Goal: Find contact information

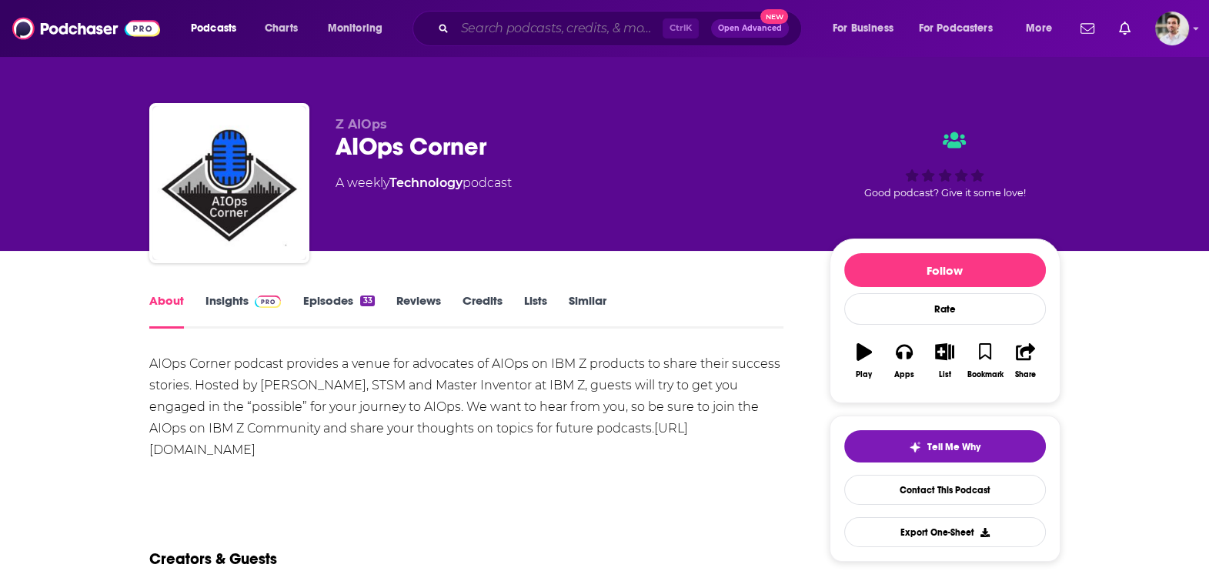
click at [460, 35] on input "Search podcasts, credits, & more..." at bounding box center [559, 28] width 208 height 25
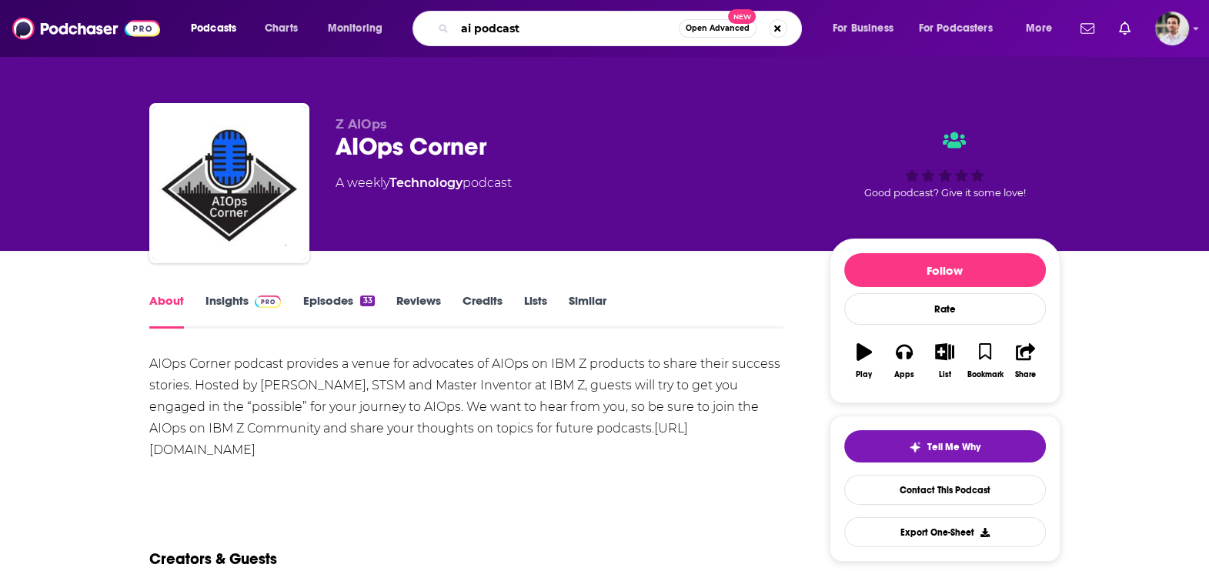
type input "ai podcast"
click at [329, 294] on link "Episodes 33" at bounding box center [338, 310] width 72 height 35
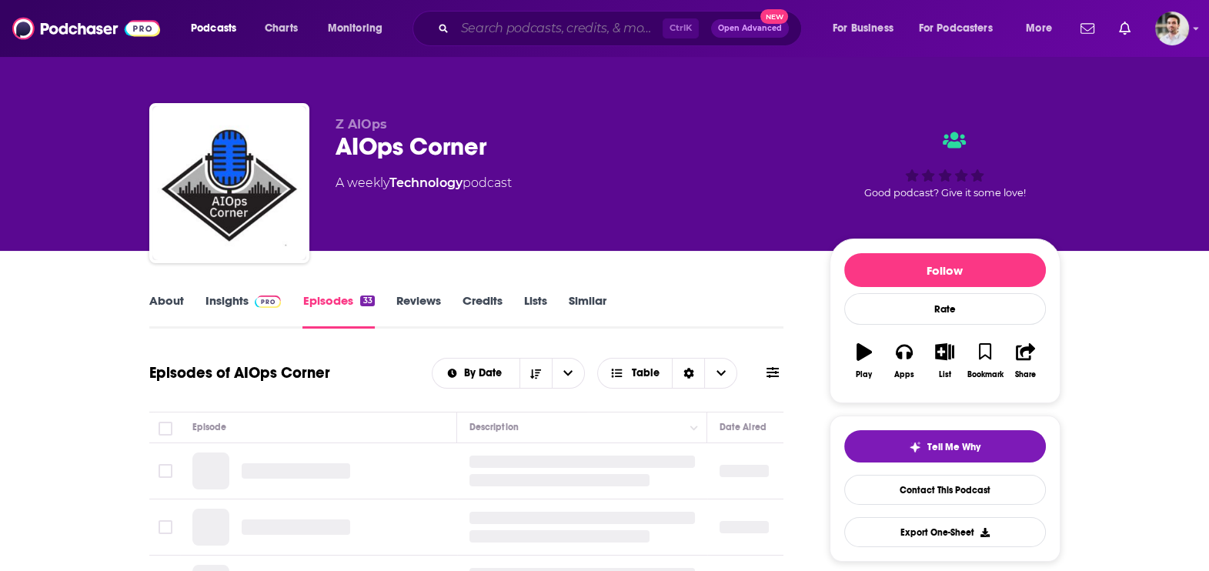
click at [472, 34] on input "Search podcasts, credits, & more..." at bounding box center [559, 28] width 208 height 25
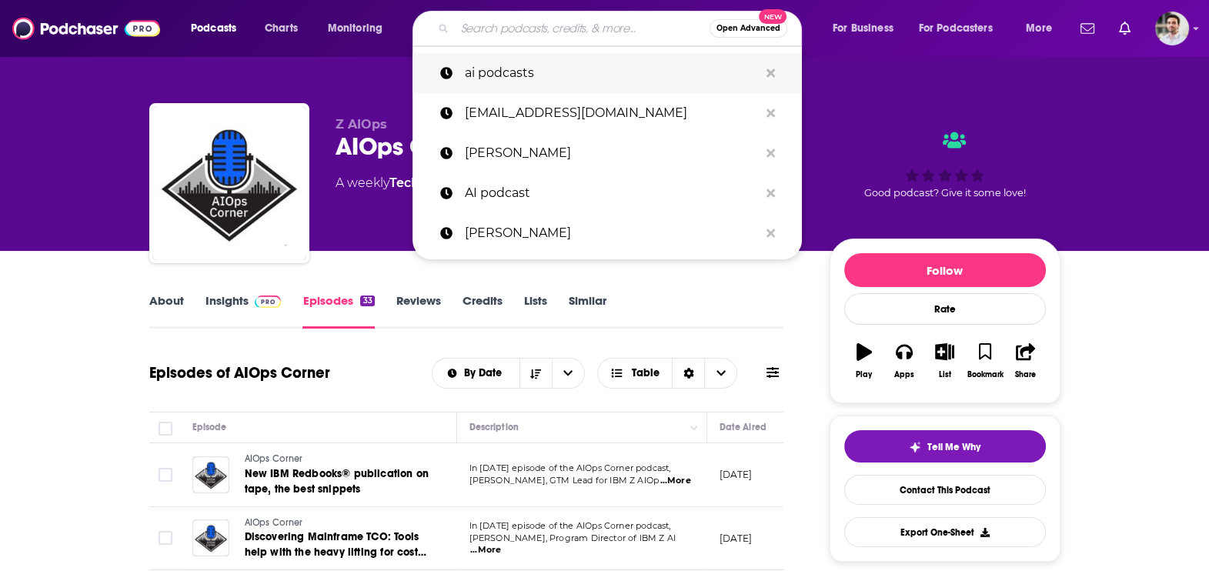
click at [504, 89] on p "ai podcasts" at bounding box center [612, 73] width 294 height 40
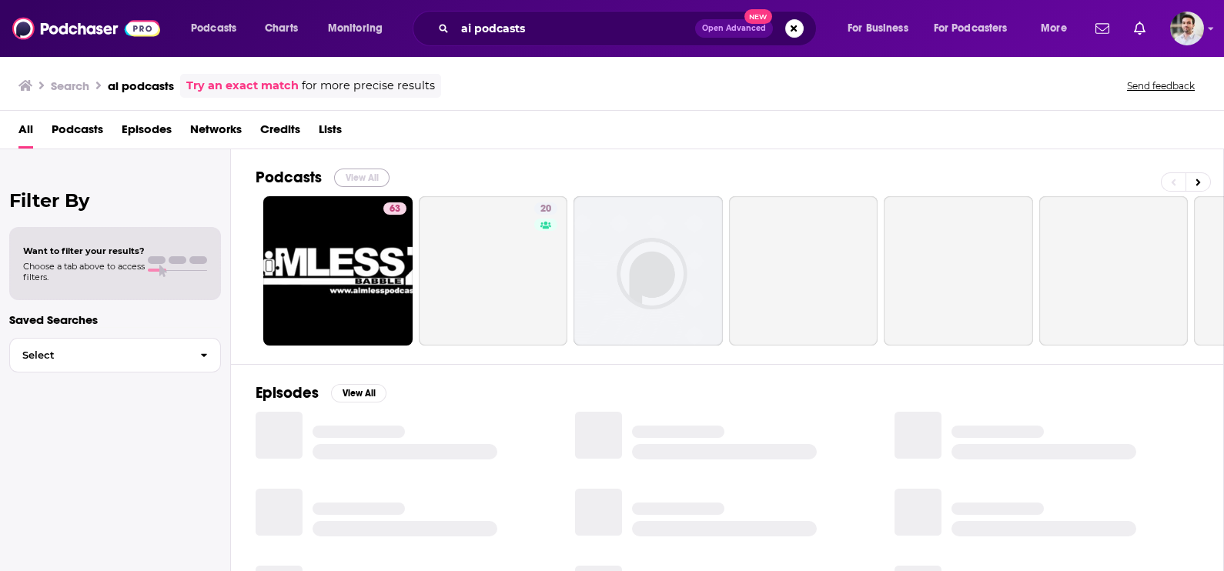
click at [363, 179] on button "View All" at bounding box center [361, 178] width 55 height 18
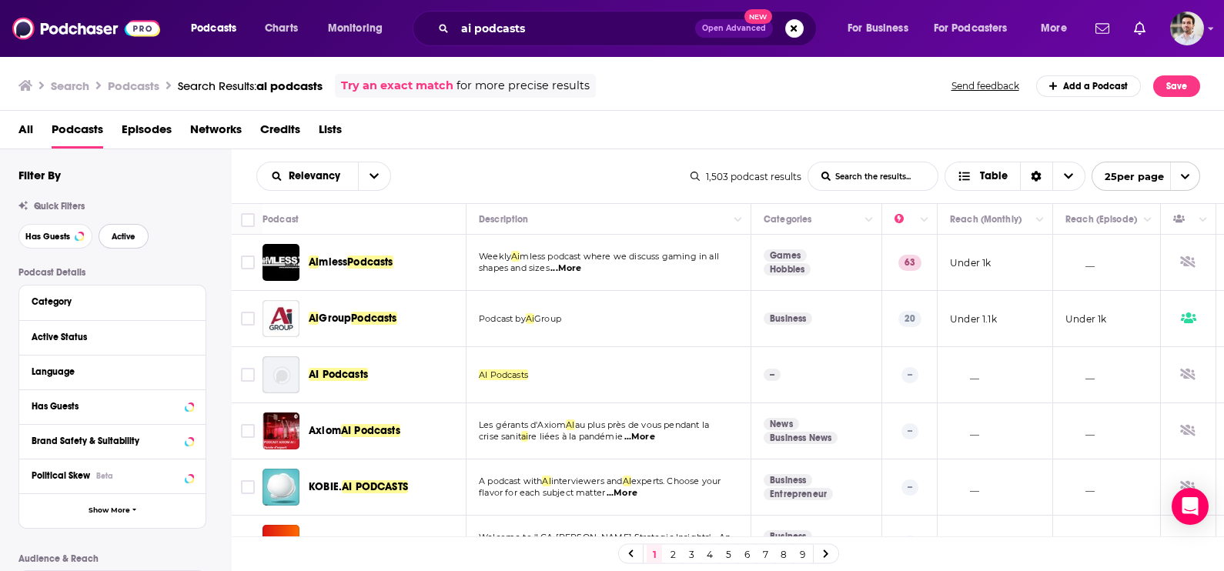
click at [124, 240] on span "Active" at bounding box center [124, 236] width 24 height 8
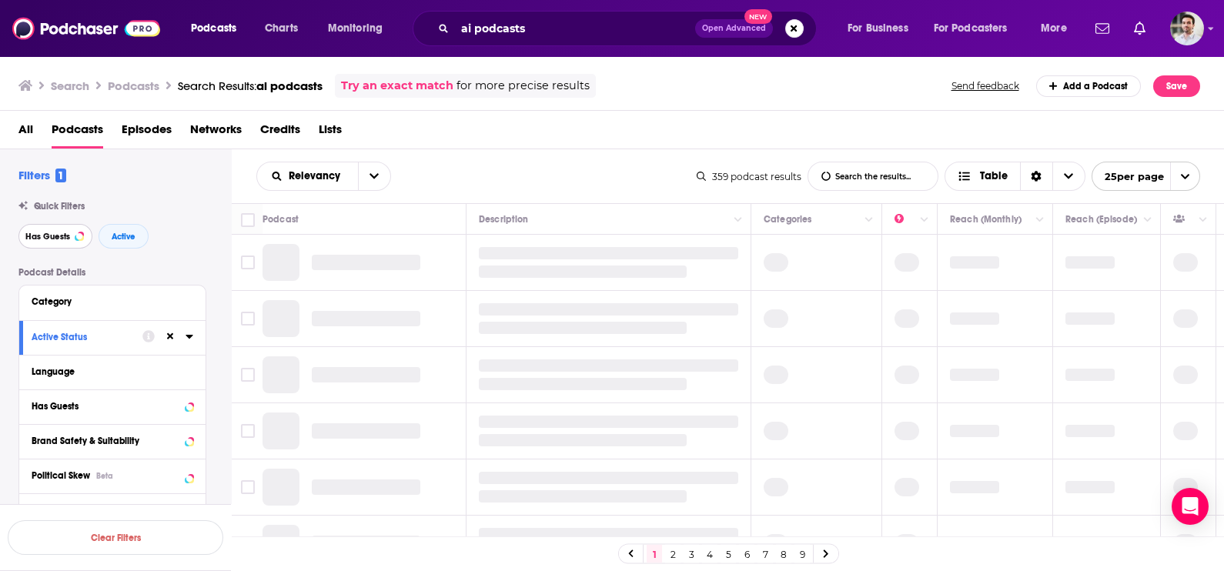
click at [58, 239] on span "Has Guests" at bounding box center [47, 236] width 45 height 8
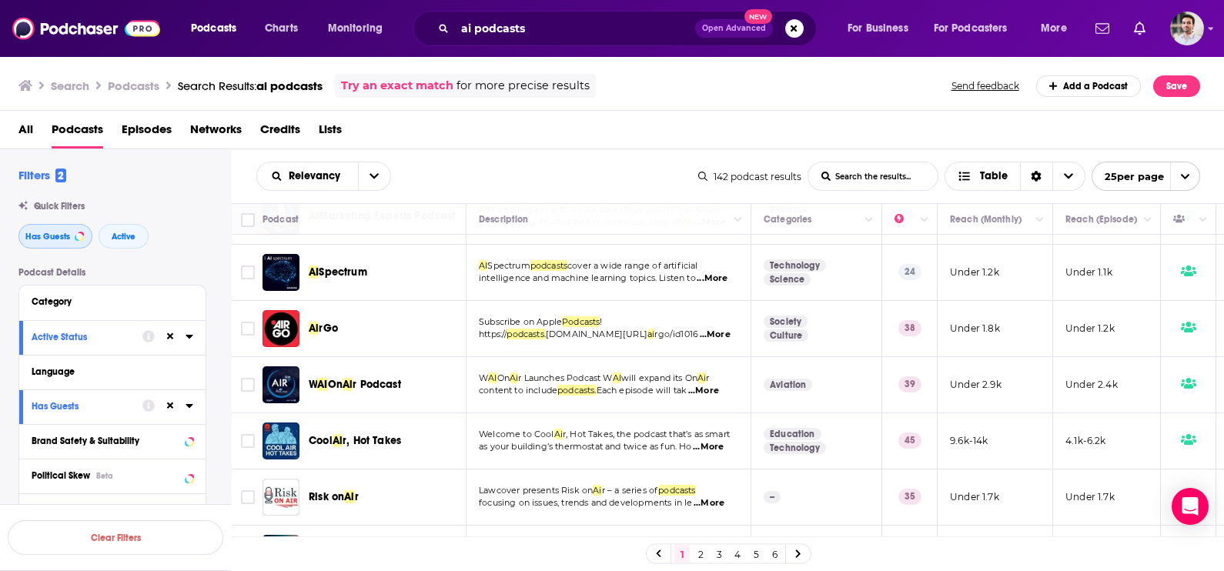
scroll to position [1168, 0]
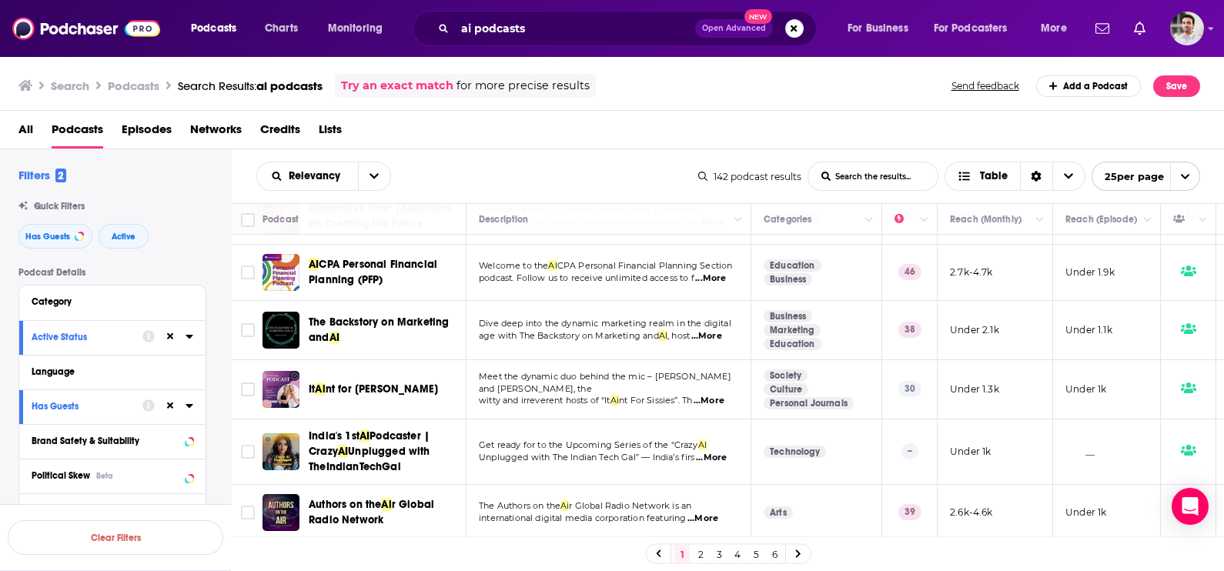
click at [706, 550] on link "2" at bounding box center [700, 554] width 15 height 18
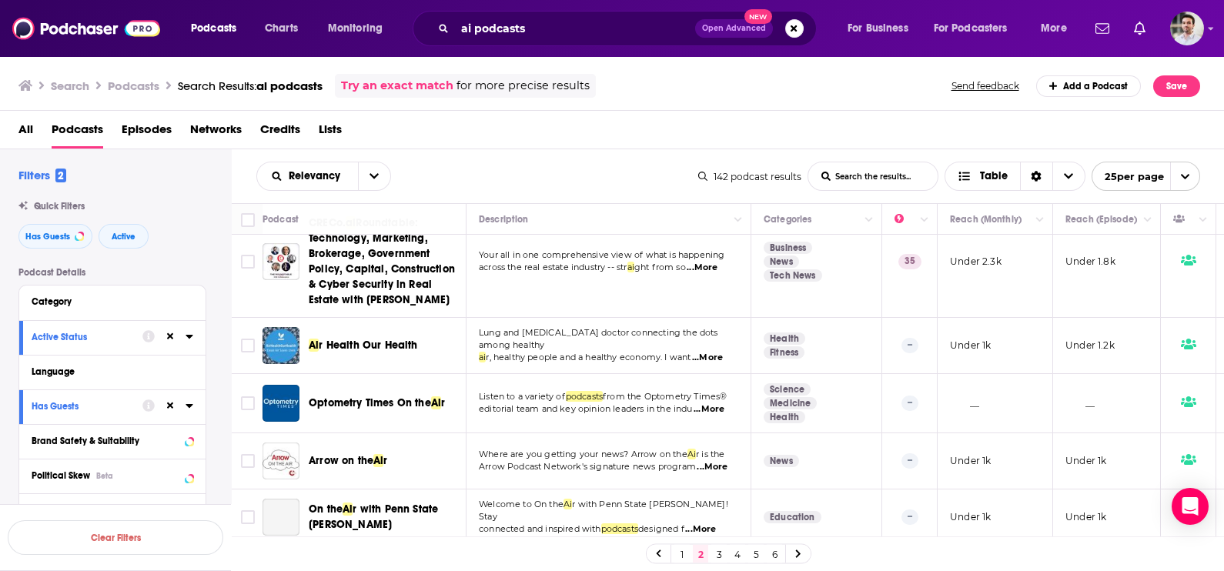
scroll to position [1315, 0]
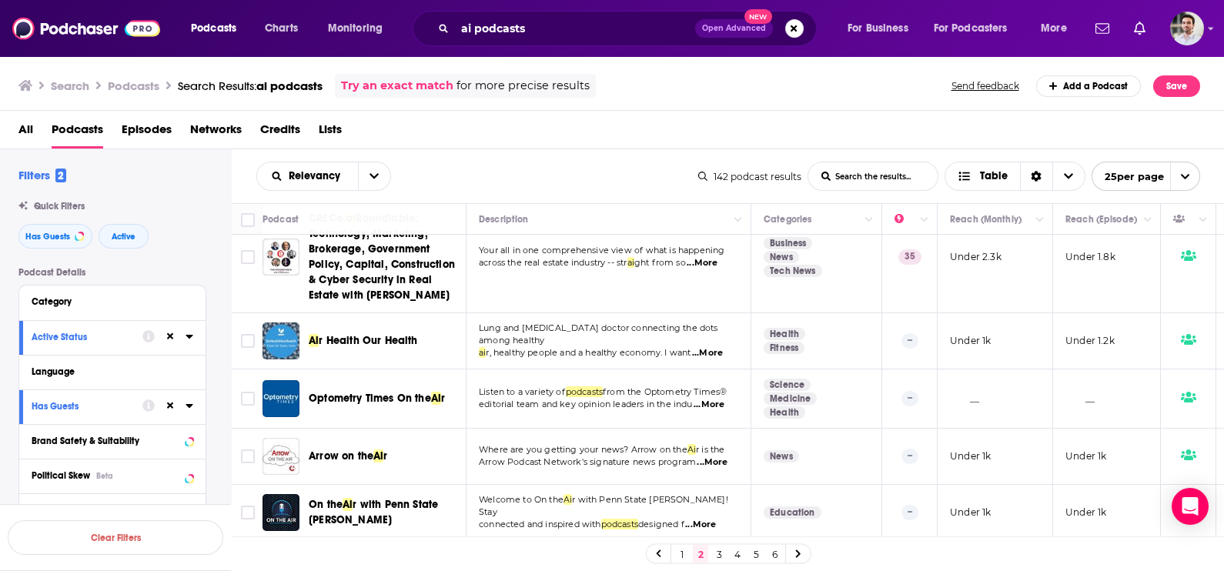
click at [715, 557] on link "3" at bounding box center [718, 554] width 15 height 18
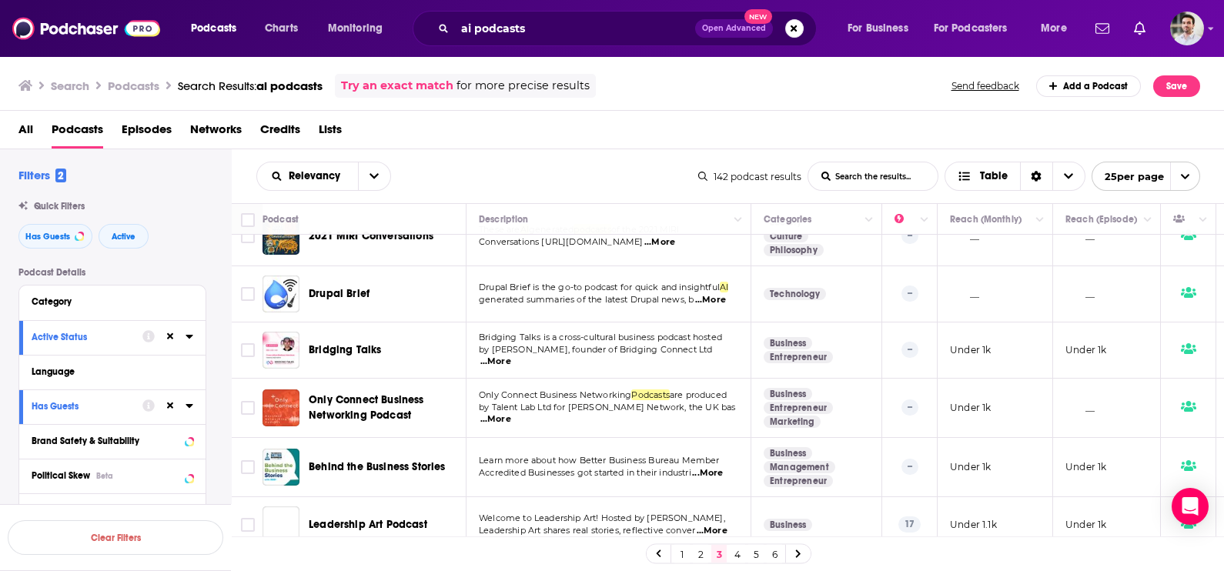
scroll to position [1184, 0]
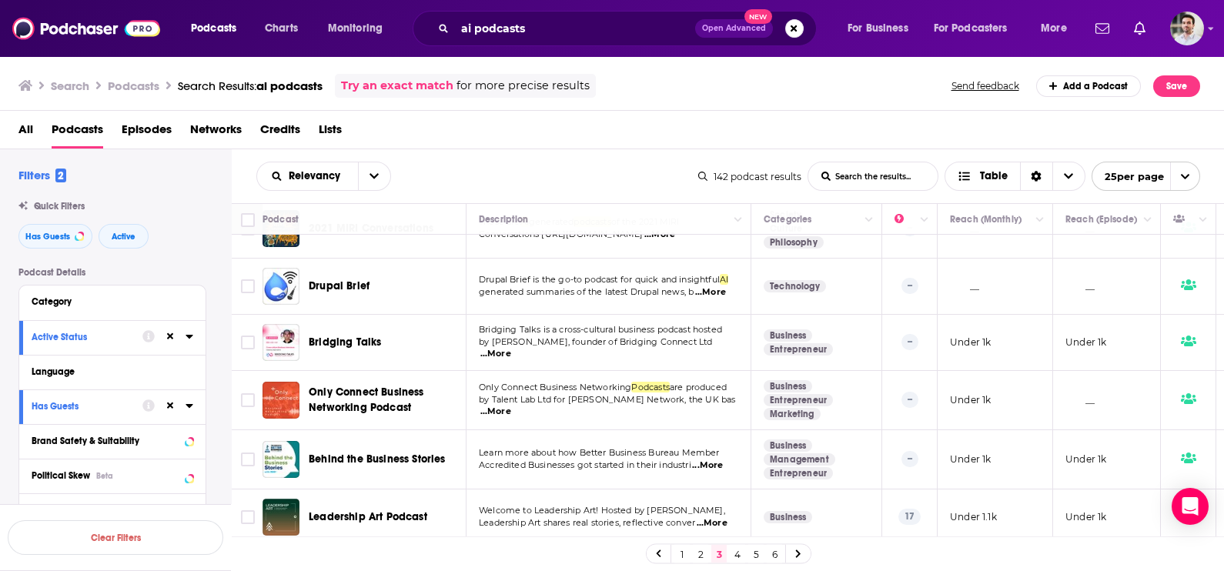
click at [735, 555] on link "4" at bounding box center [737, 554] width 15 height 18
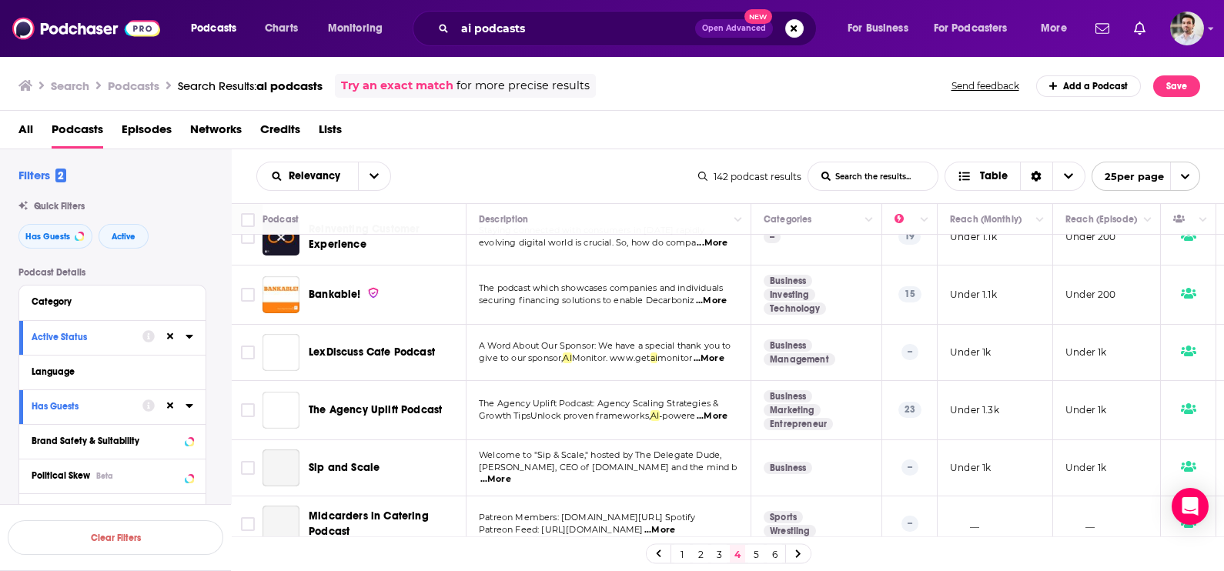
scroll to position [1178, 0]
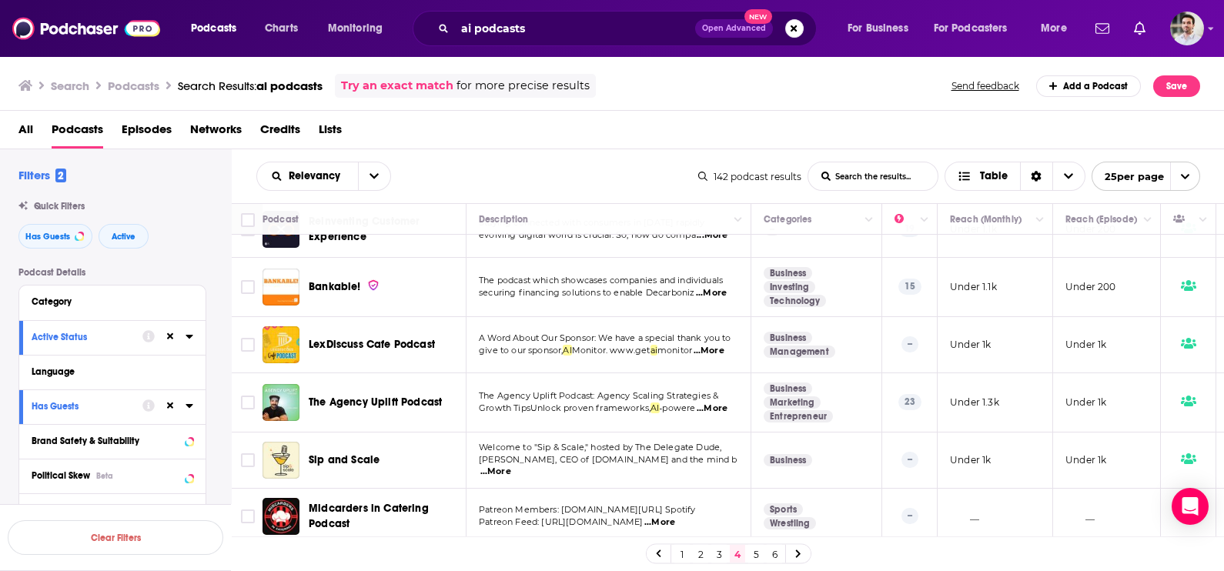
click at [759, 552] on link "5" at bounding box center [755, 554] width 15 height 18
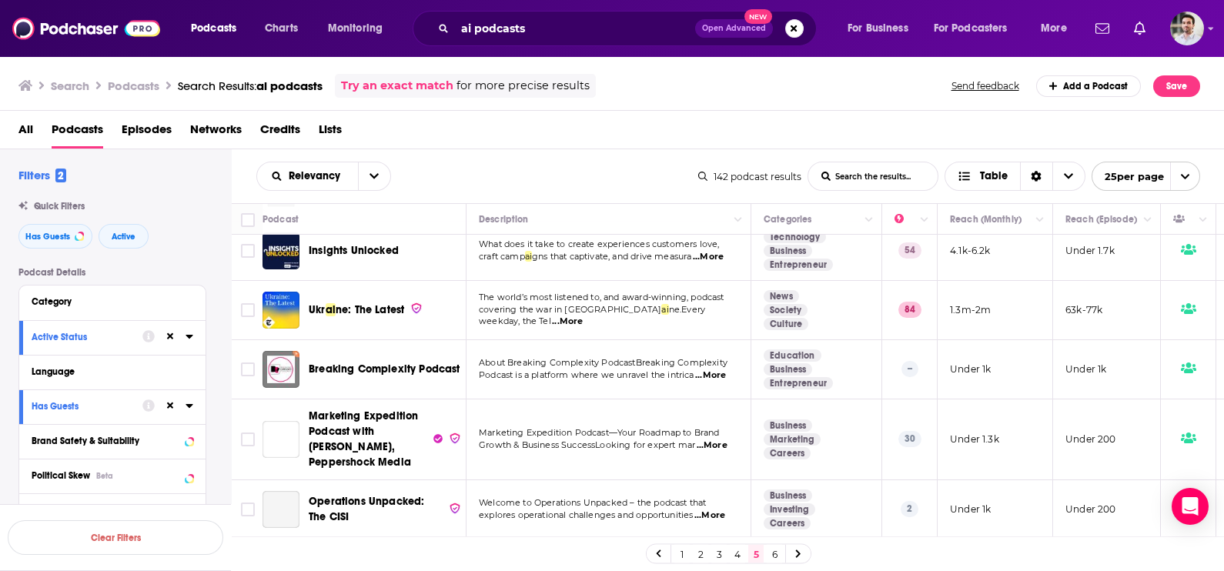
scroll to position [1189, 0]
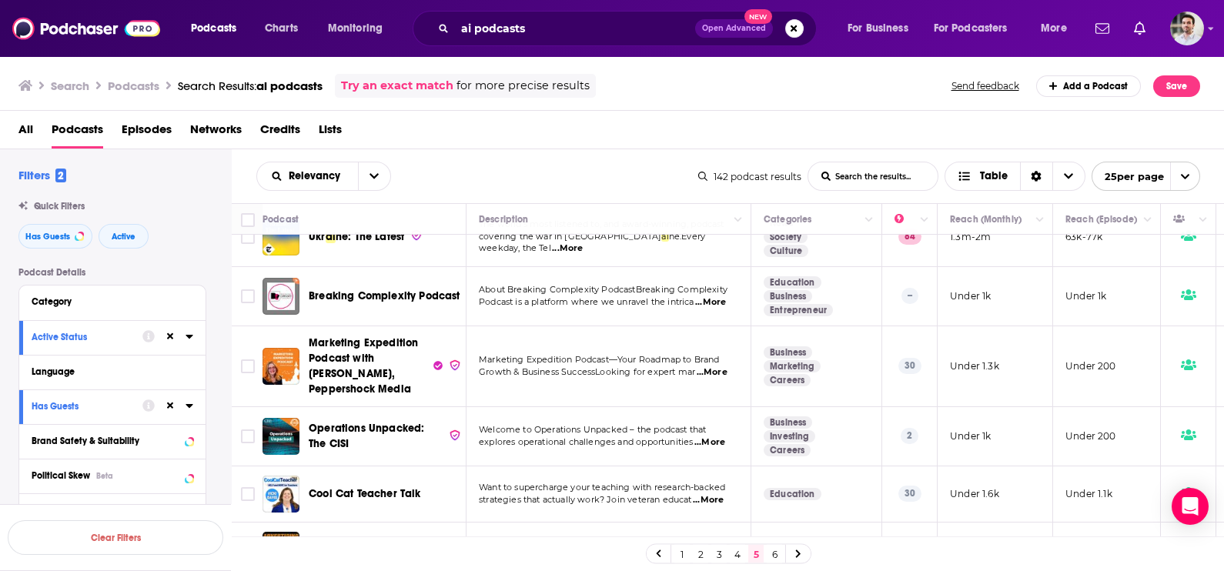
click at [779, 559] on link "6" at bounding box center [774, 554] width 15 height 18
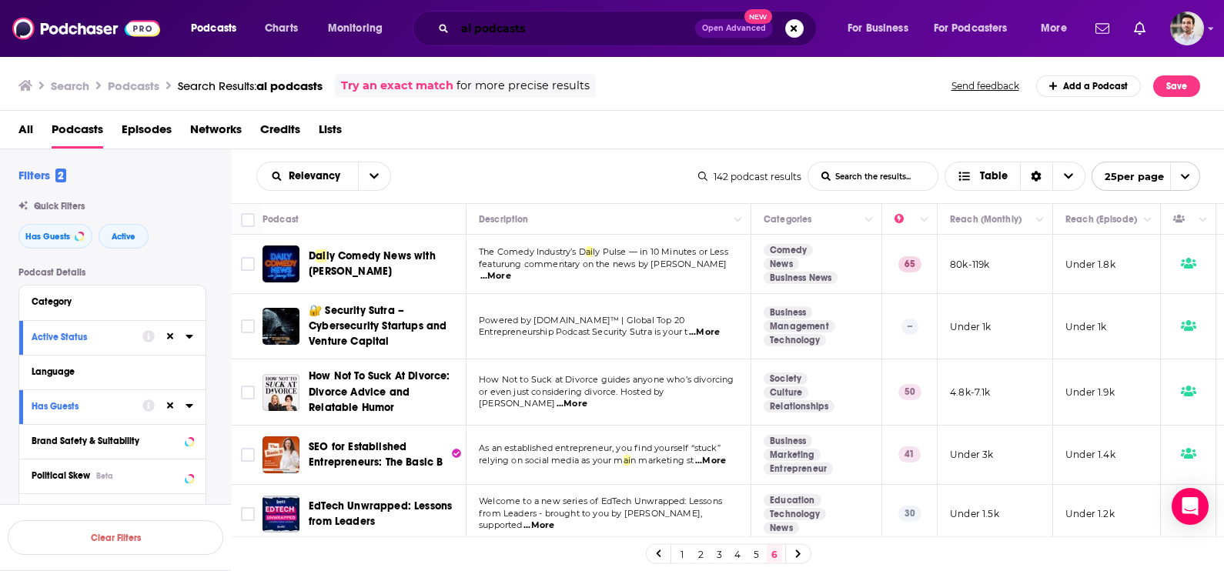
click at [460, 31] on input "ai podcasts" at bounding box center [575, 28] width 240 height 25
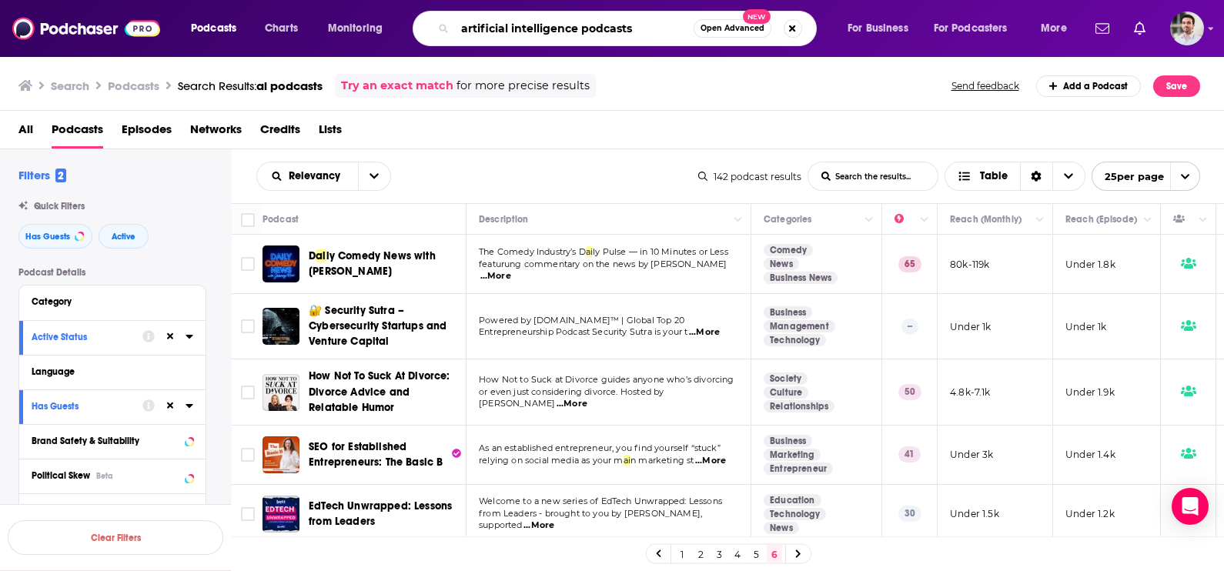
type input "artificial intelligence podcasts"
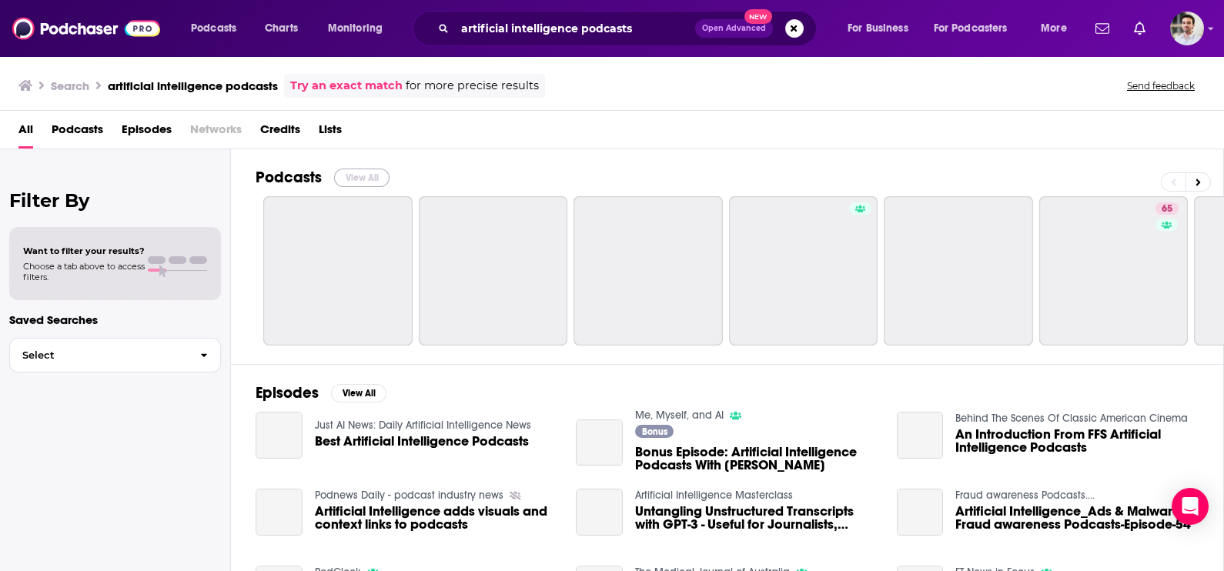
click at [365, 178] on button "View All" at bounding box center [361, 178] width 55 height 18
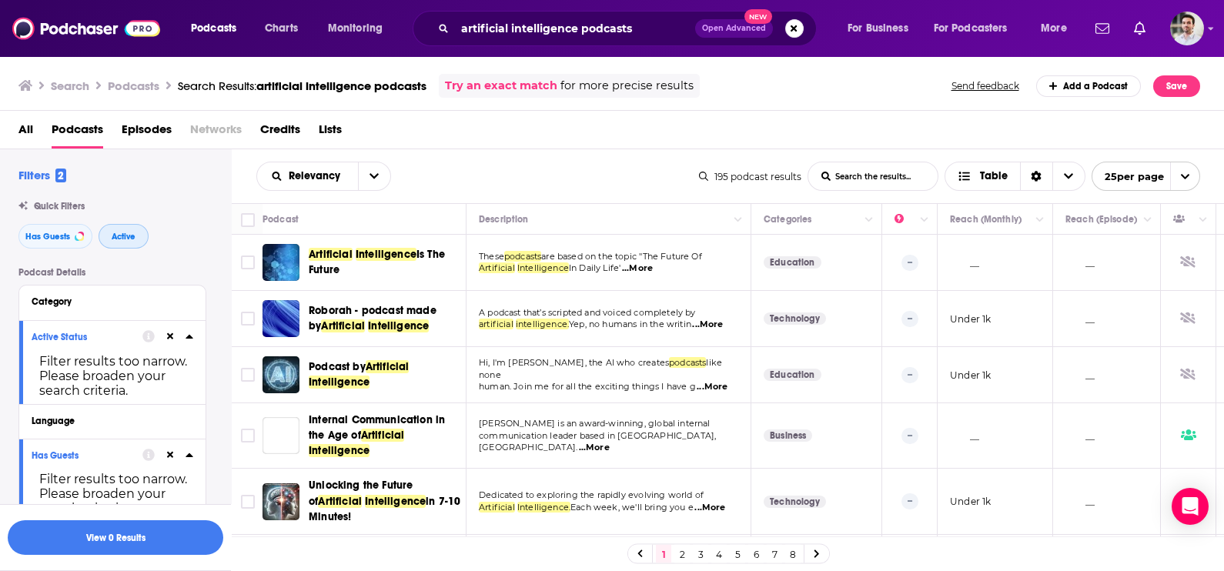
click at [123, 237] on span "Active" at bounding box center [124, 236] width 24 height 8
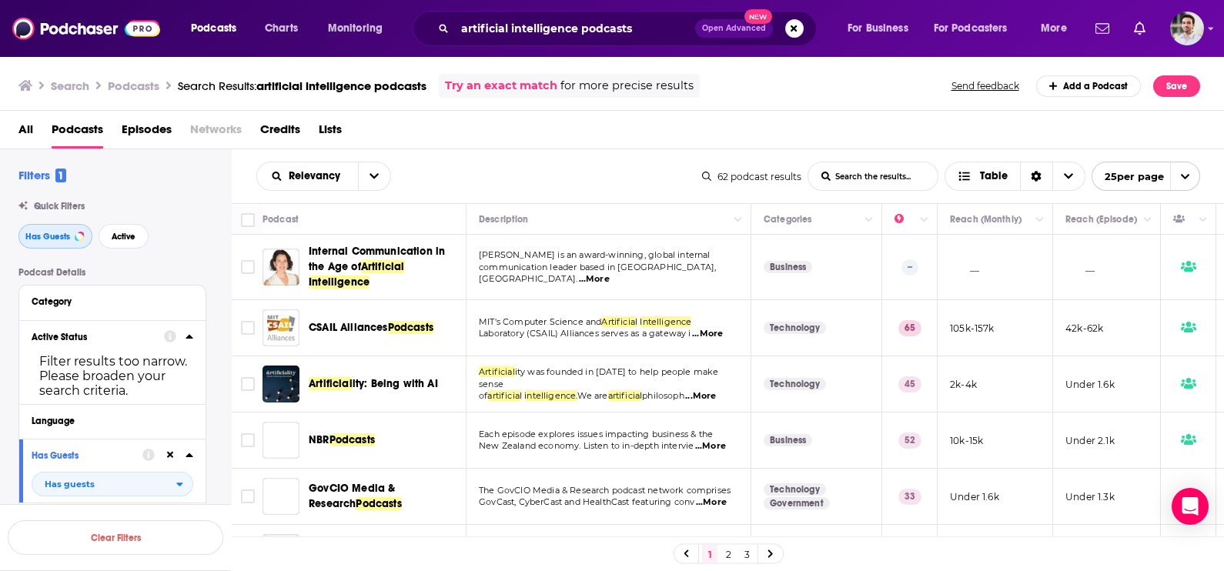
click at [50, 239] on span "Has Guests" at bounding box center [47, 236] width 45 height 8
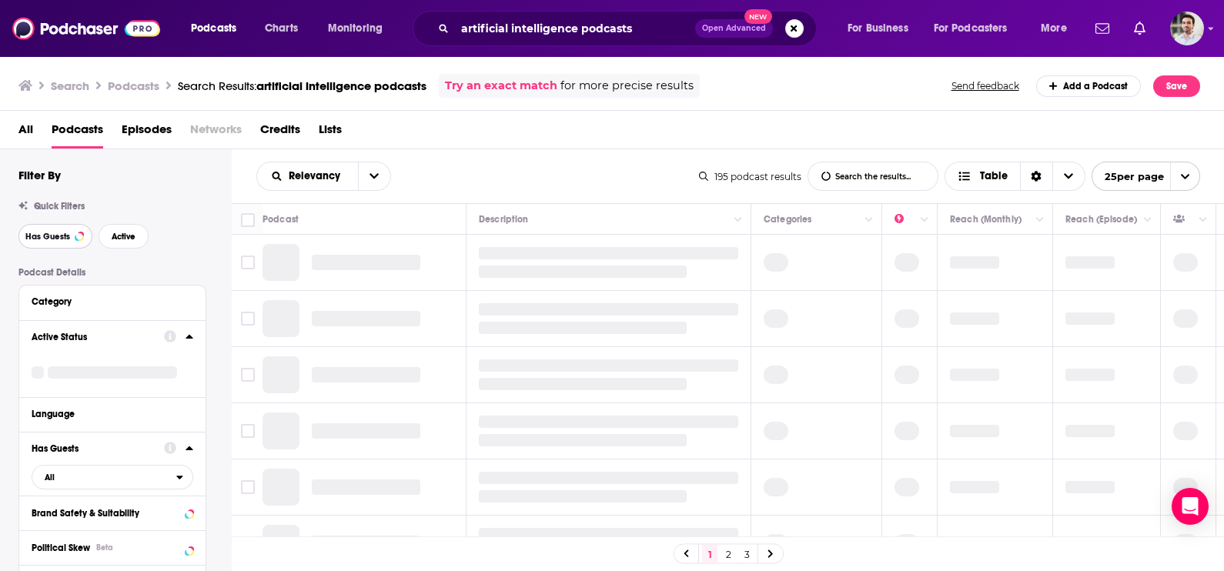
click at [50, 239] on span "Has Guests" at bounding box center [47, 236] width 45 height 8
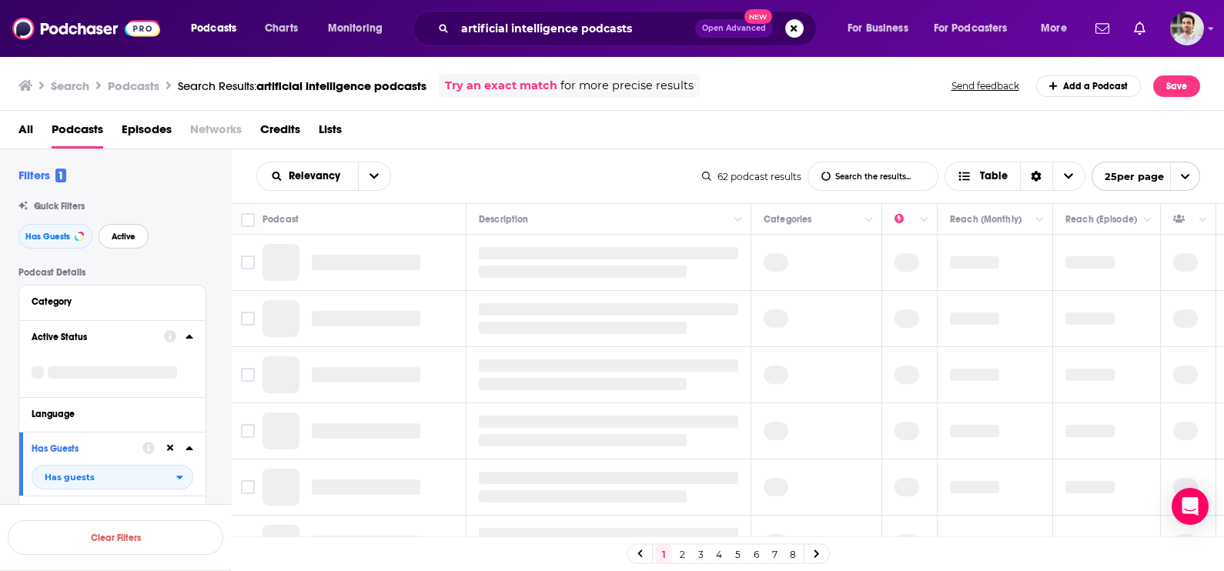
click at [117, 240] on span "Active" at bounding box center [124, 236] width 24 height 8
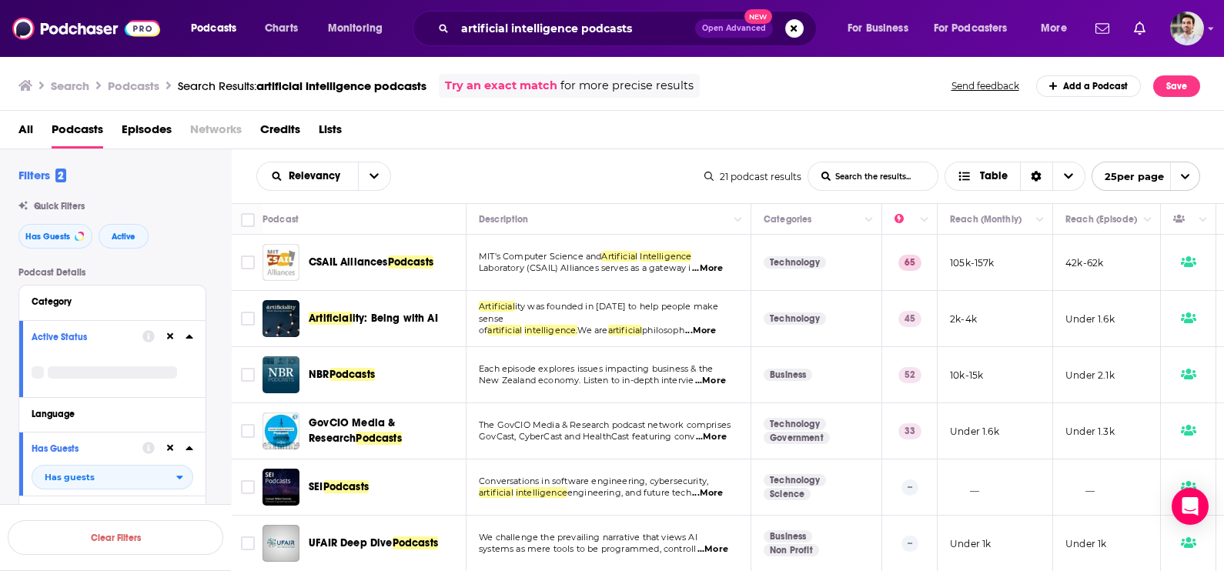
click at [708, 272] on span "...More" at bounding box center [707, 268] width 31 height 12
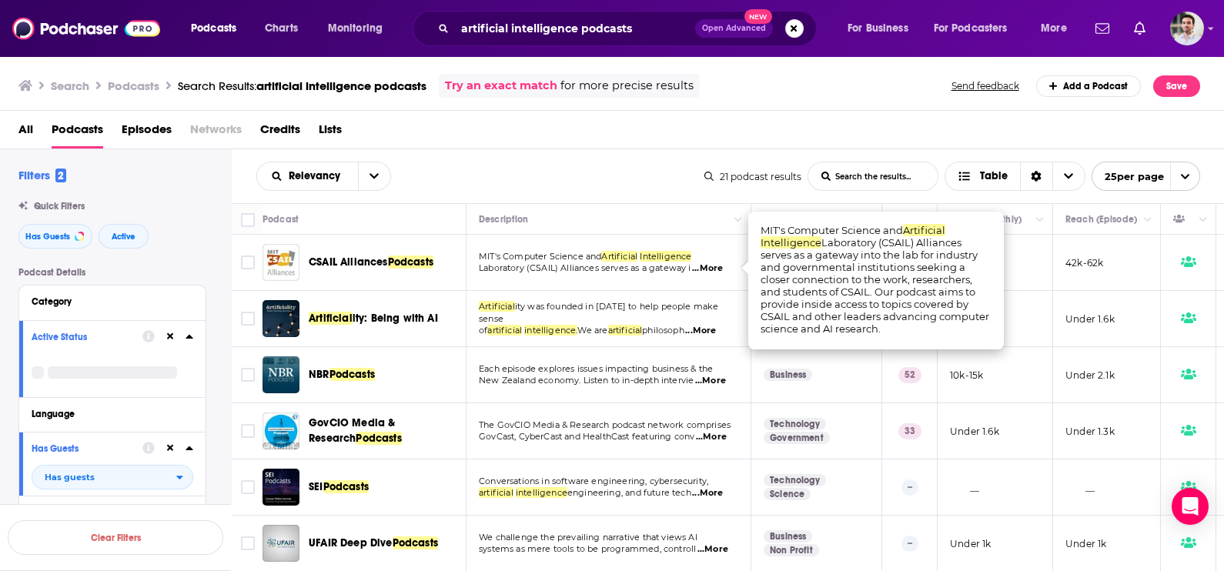
click at [706, 274] on td "MIT's Computer Science and Artificial Intelligence Laboratory (CSAIL) Alliances…" at bounding box center [608, 263] width 285 height 56
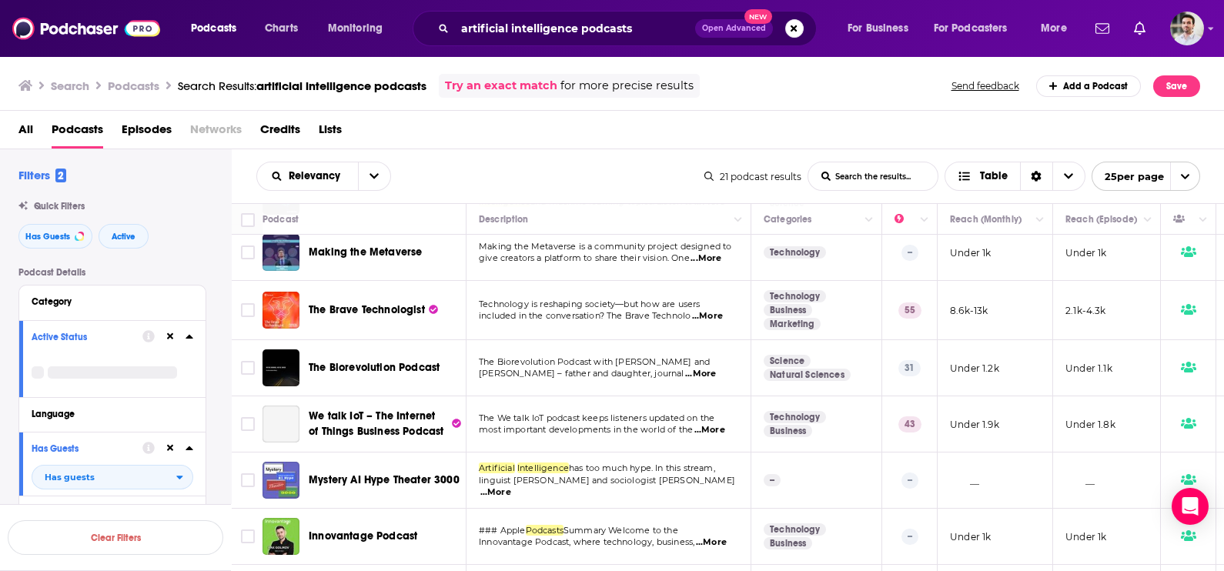
scroll to position [469, 0]
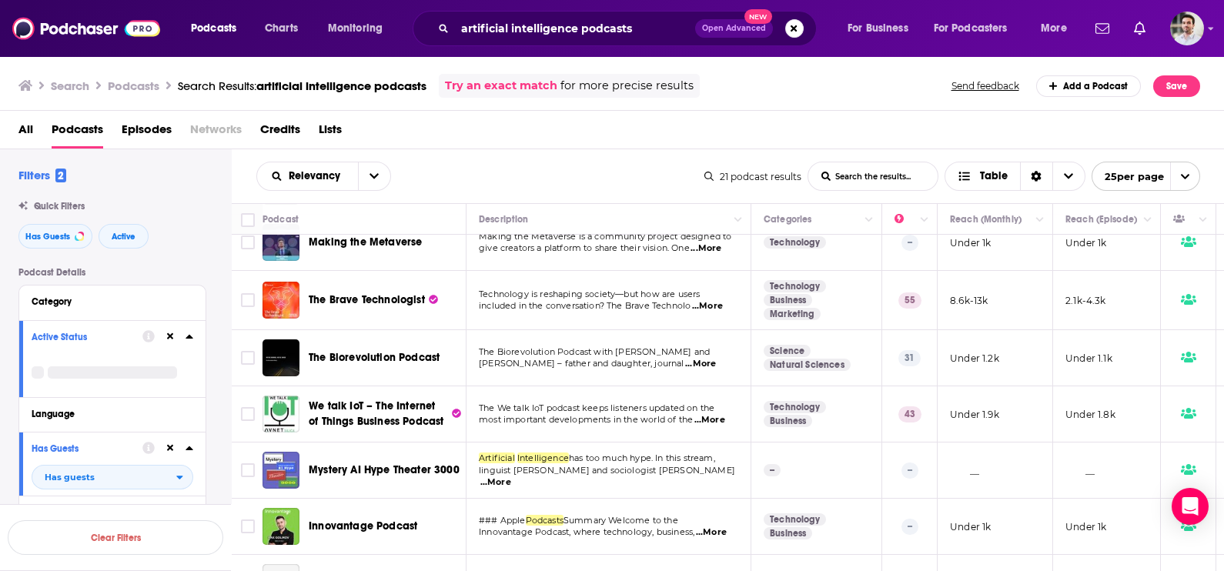
click at [716, 359] on span "...More" at bounding box center [700, 364] width 31 height 12
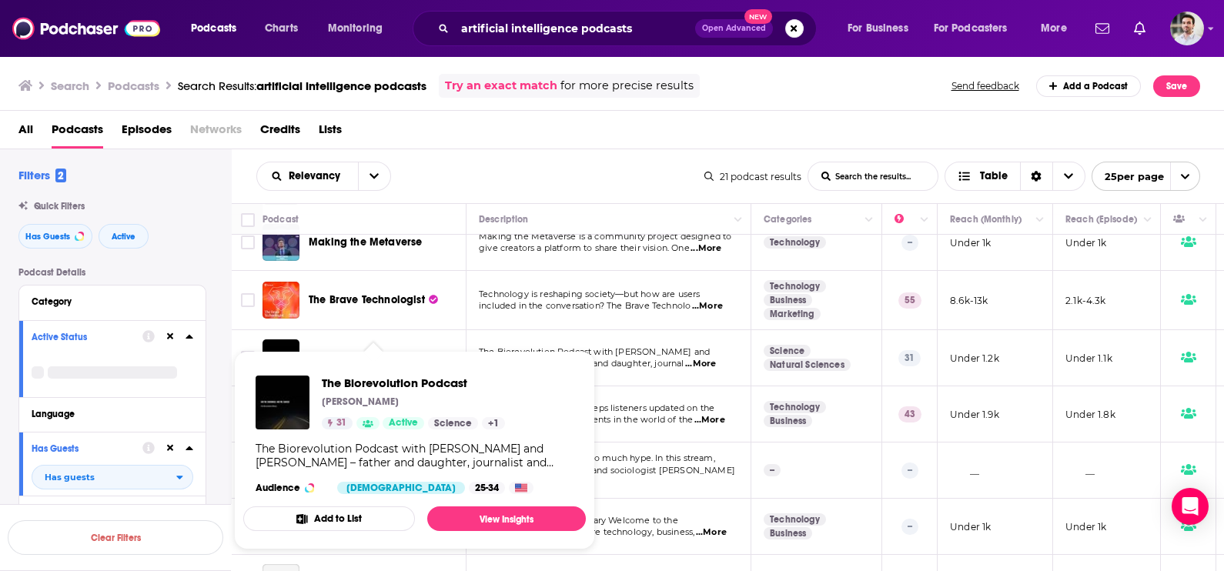
drag, startPoint x: 413, startPoint y: 352, endPoint x: 5, endPoint y: 508, distance: 436.1
click at [5, 508] on div "Clear Filters" at bounding box center [115, 537] width 231 height 67
drag, startPoint x: 389, startPoint y: 351, endPoint x: 403, endPoint y: 382, distance: 34.1
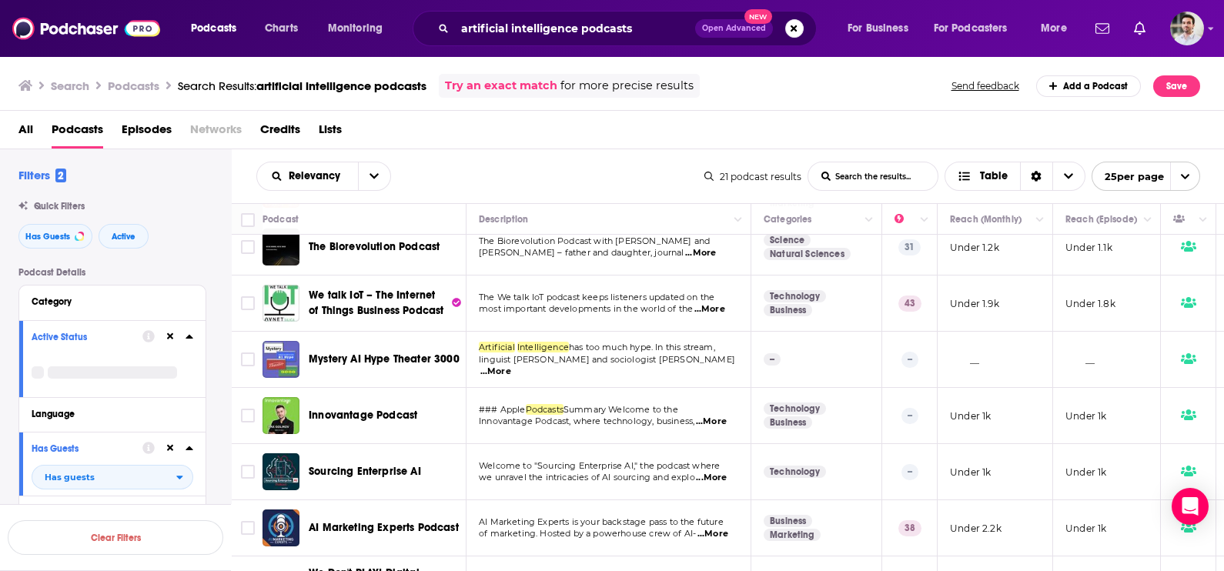
scroll to position [585, 0]
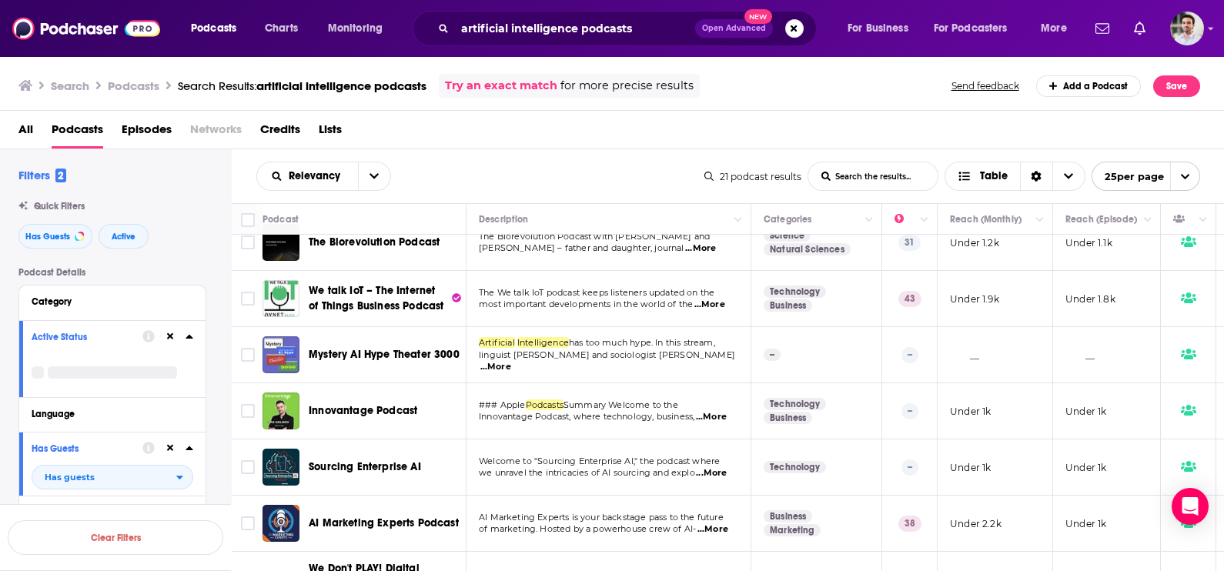
click at [511, 361] on span "...More" at bounding box center [495, 367] width 31 height 12
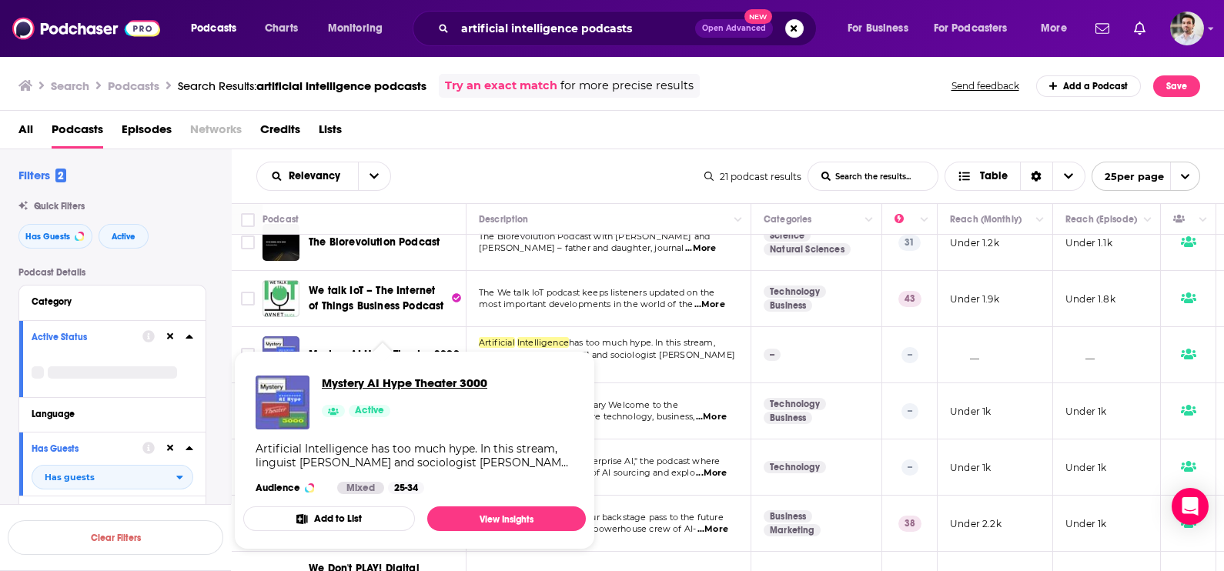
drag, startPoint x: 419, startPoint y: 352, endPoint x: 369, endPoint y: 389, distance: 61.6
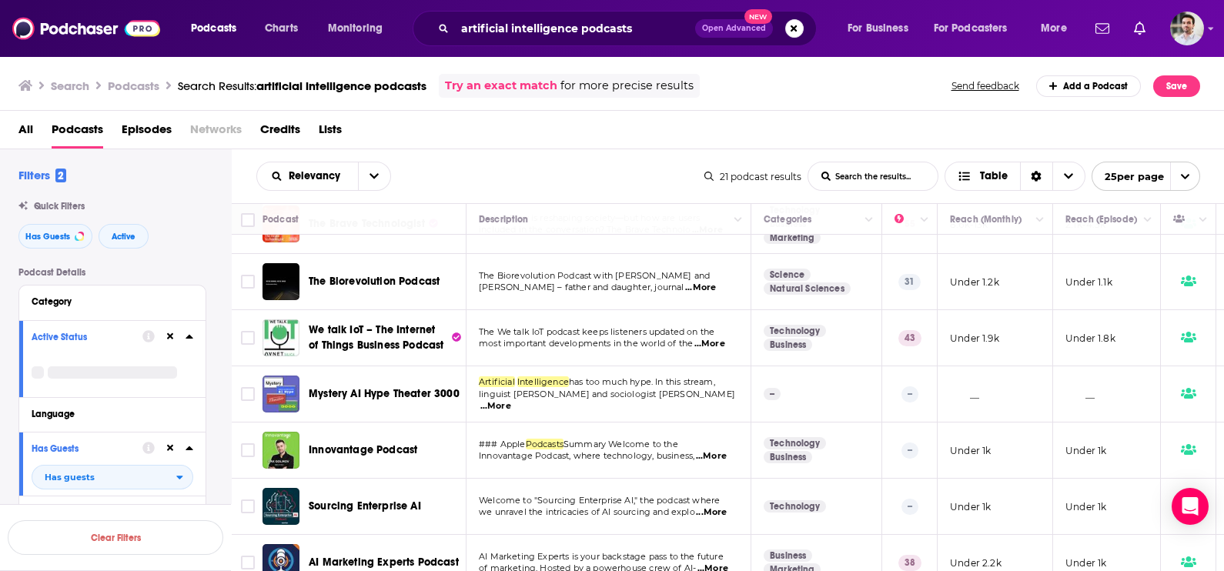
scroll to position [551, 0]
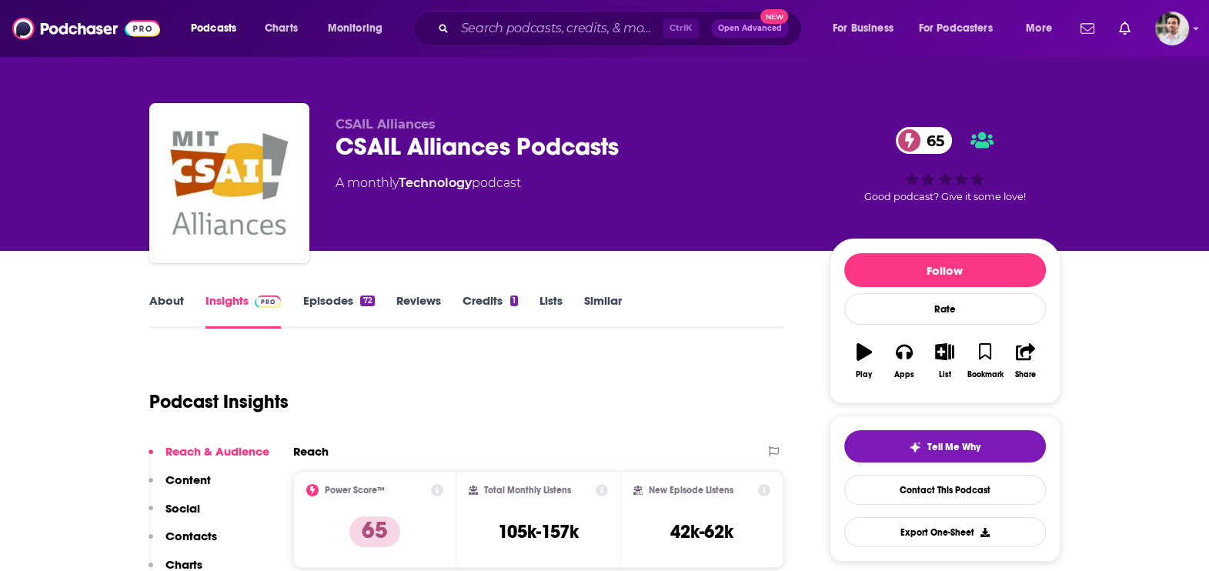
click at [192, 530] on p "Contacts" at bounding box center [191, 536] width 52 height 15
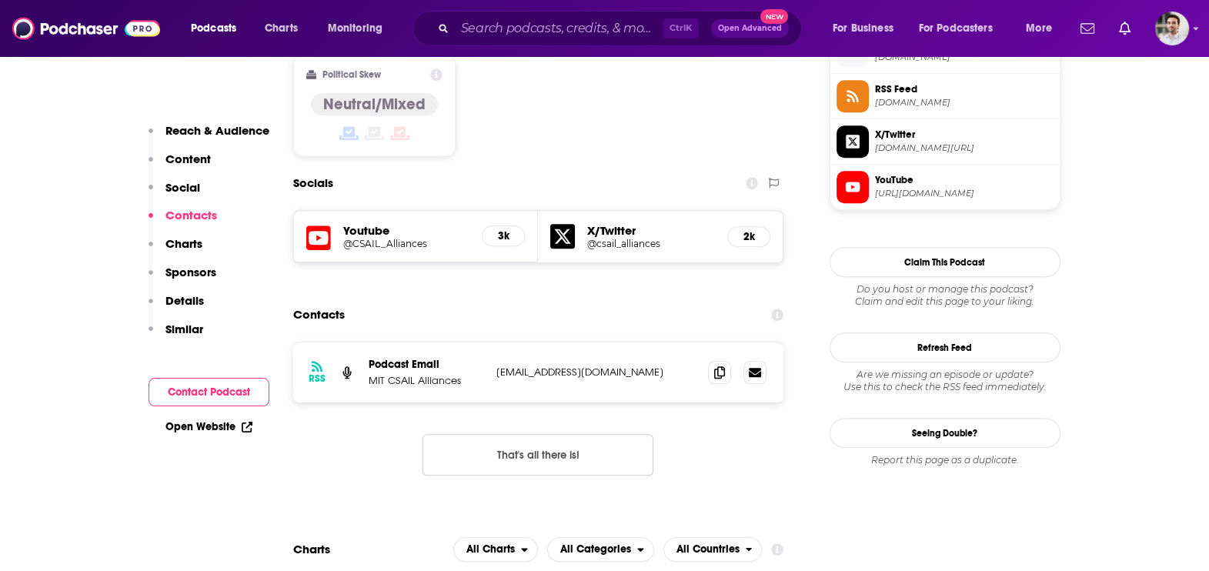
scroll to position [1285, 0]
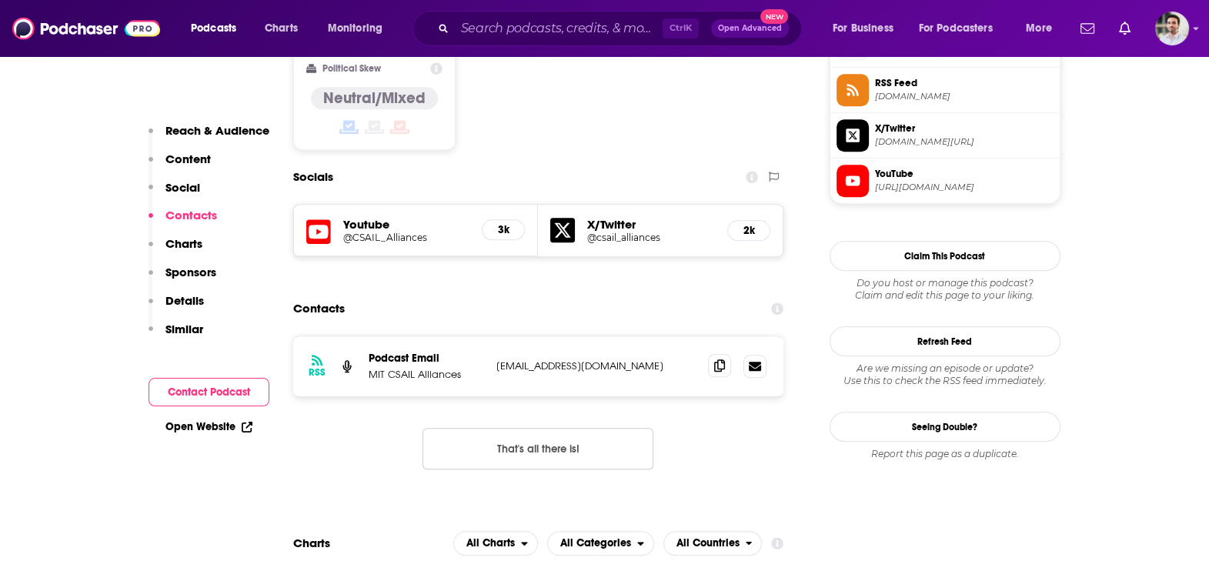
click at [719, 359] on icon at bounding box center [719, 365] width 11 height 12
click at [716, 359] on icon at bounding box center [719, 365] width 11 height 12
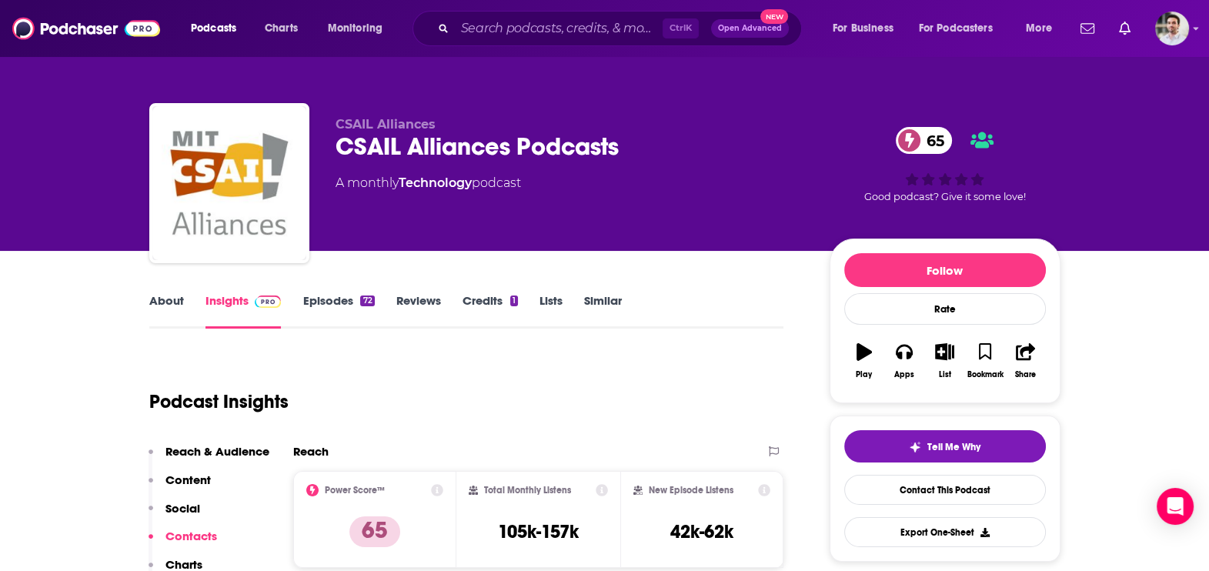
click at [176, 305] on link "About" at bounding box center [166, 310] width 35 height 35
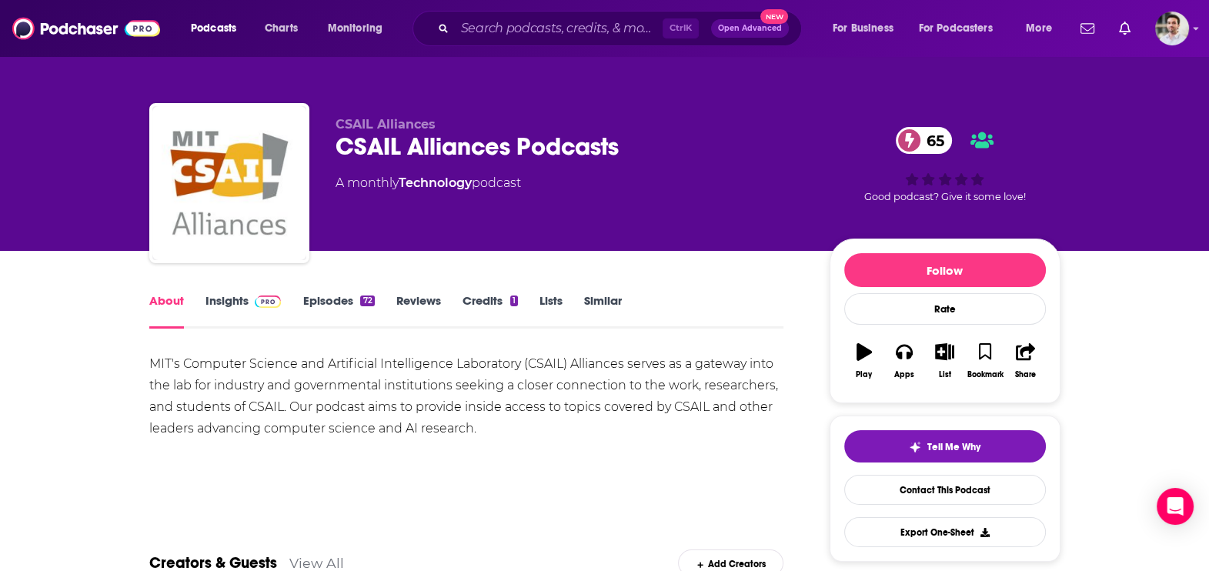
click at [327, 301] on link "Episodes 72" at bounding box center [338, 310] width 72 height 35
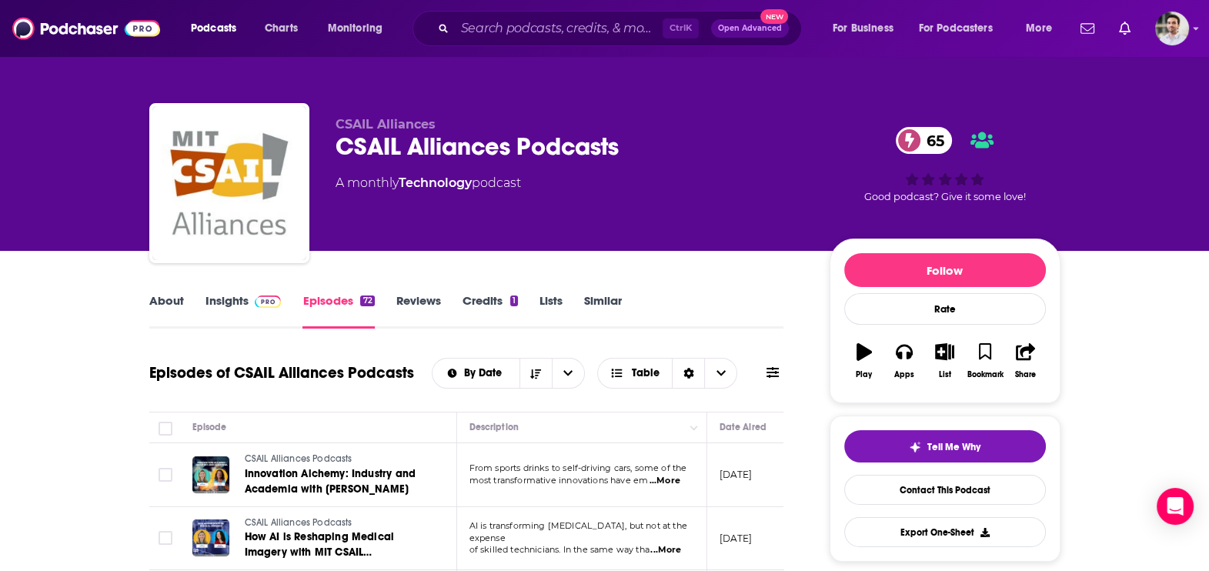
click at [680, 485] on span "...More" at bounding box center [665, 481] width 31 height 12
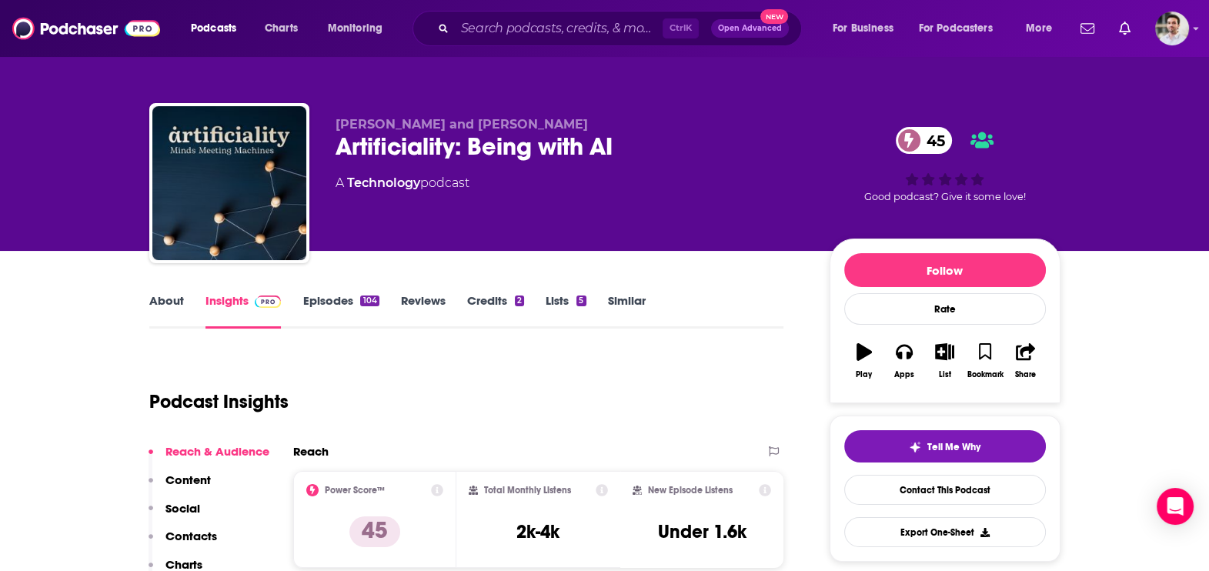
click at [208, 526] on div "Reach & Audience Content Social Contacts Charts Sponsors Details Similar" at bounding box center [209, 557] width 121 height 226
click at [187, 538] on p "Contacts" at bounding box center [191, 536] width 52 height 15
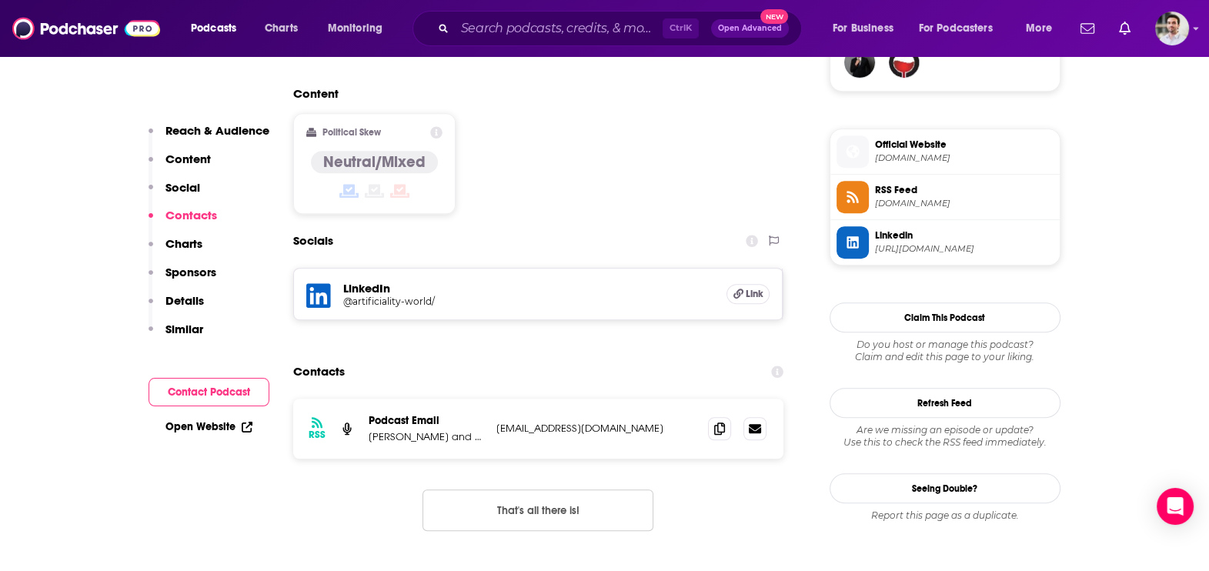
scroll to position [1248, 0]
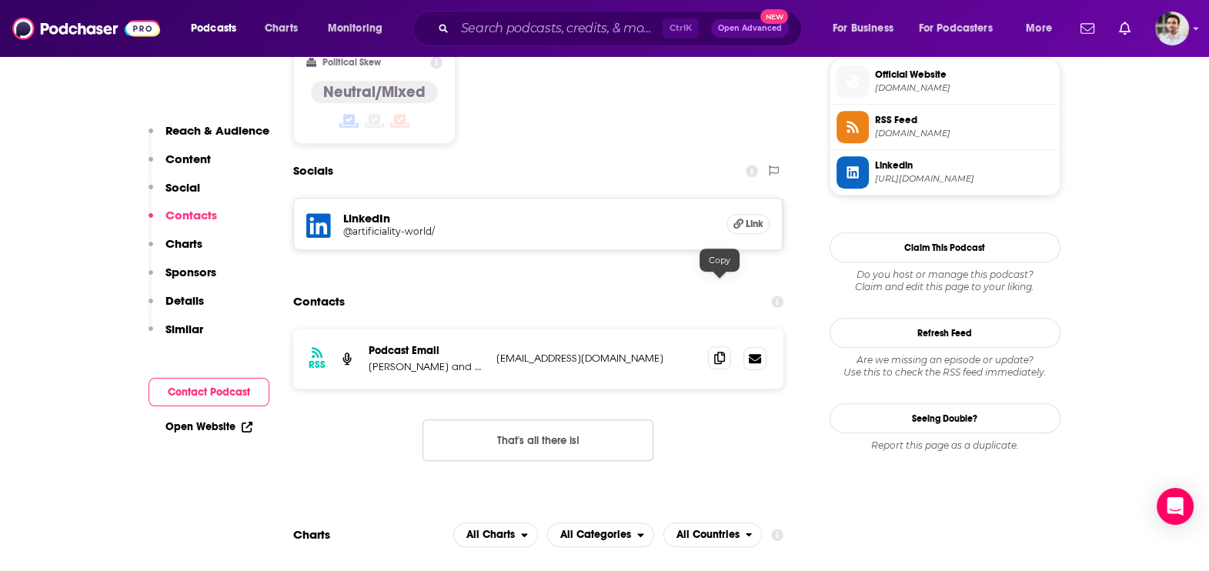
click at [723, 352] on icon at bounding box center [719, 358] width 11 height 12
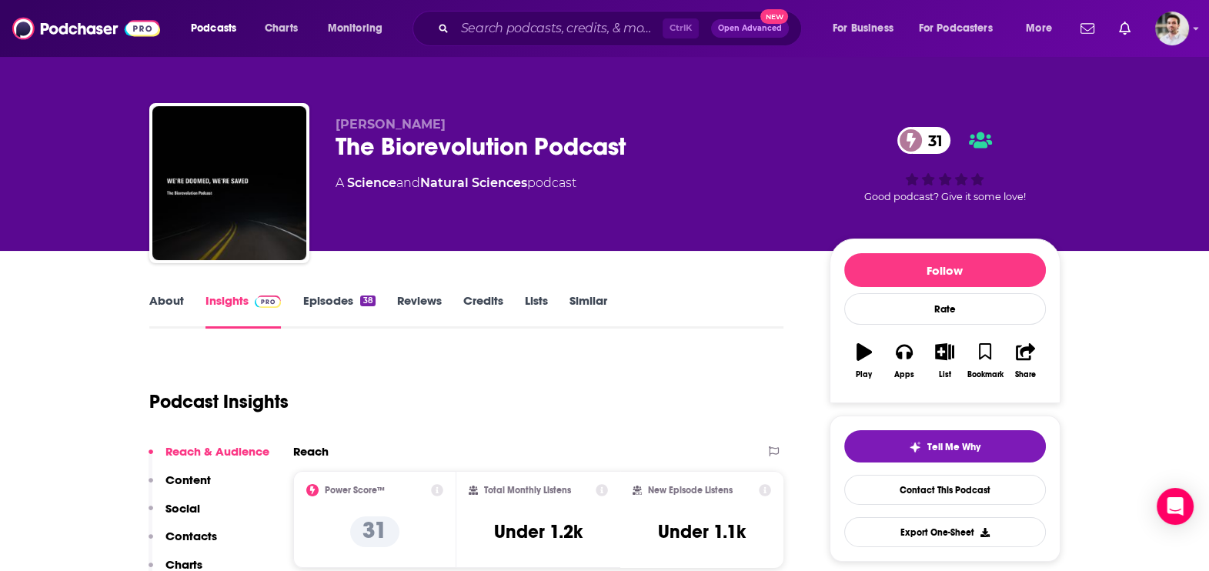
click at [205, 531] on p "Contacts" at bounding box center [191, 536] width 52 height 15
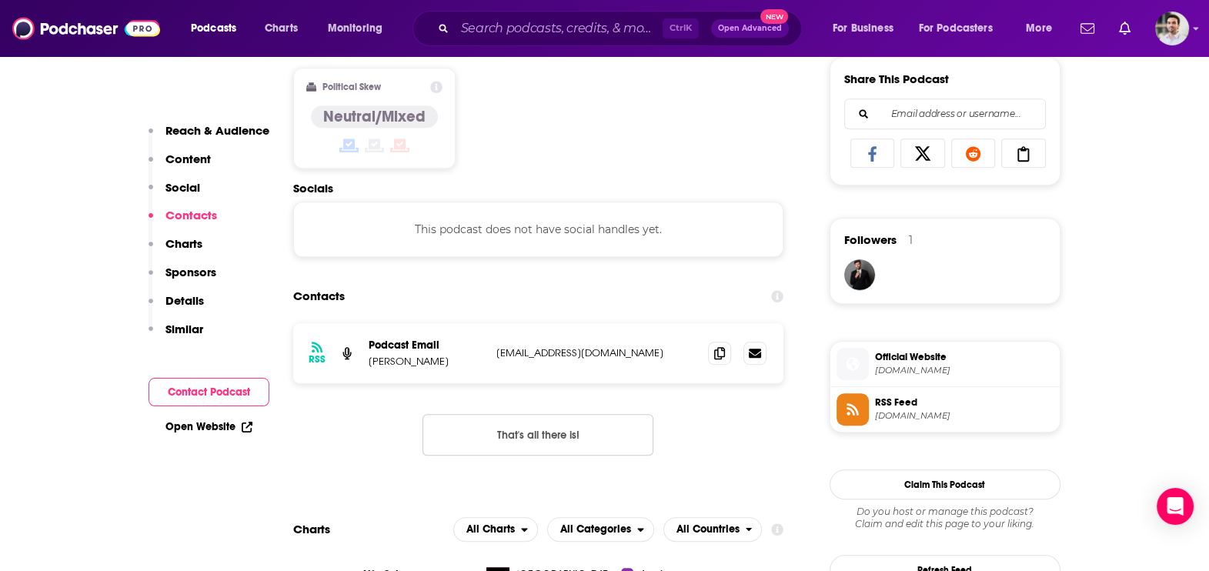
scroll to position [1031, 0]
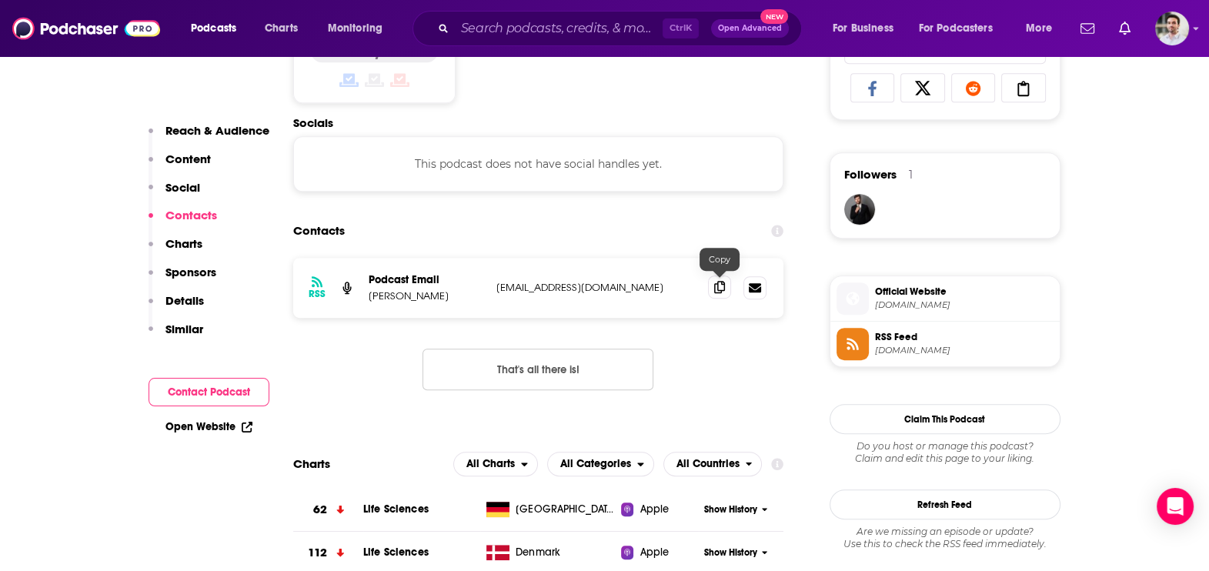
click at [720, 290] on icon at bounding box center [719, 287] width 11 height 12
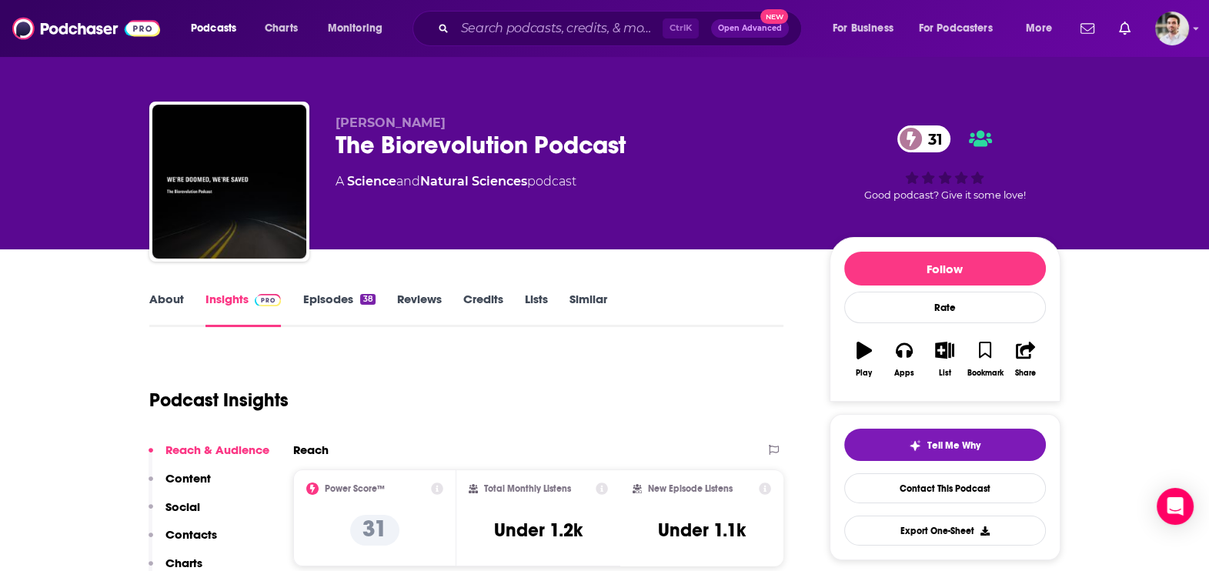
scroll to position [11, 0]
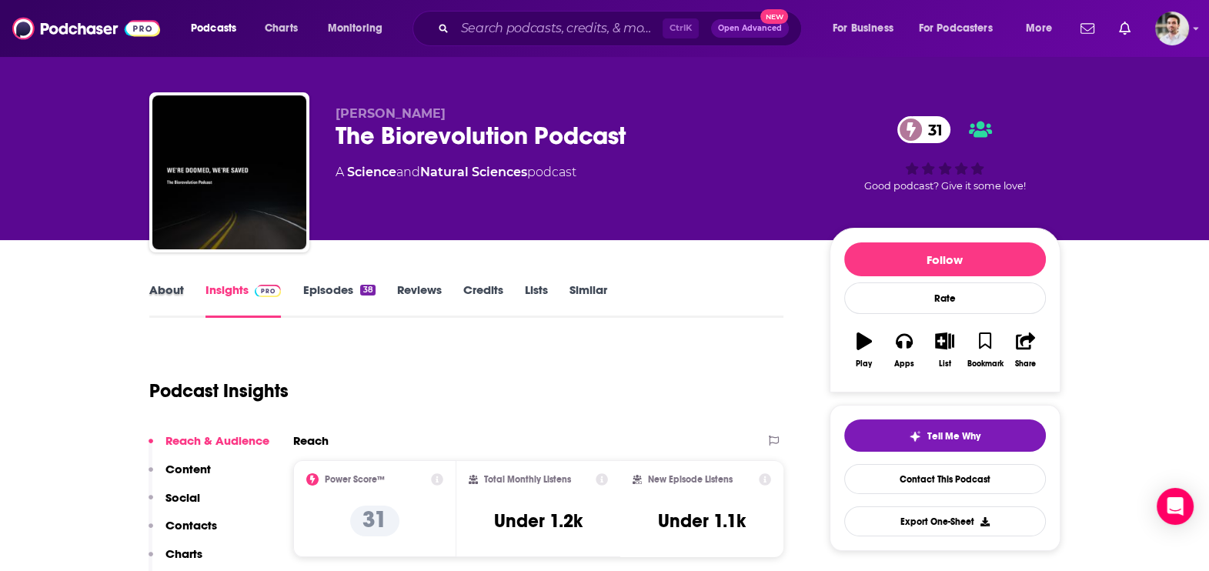
click at [183, 299] on div "About" at bounding box center [177, 299] width 56 height 35
click at [159, 289] on link "About" at bounding box center [166, 299] width 35 height 35
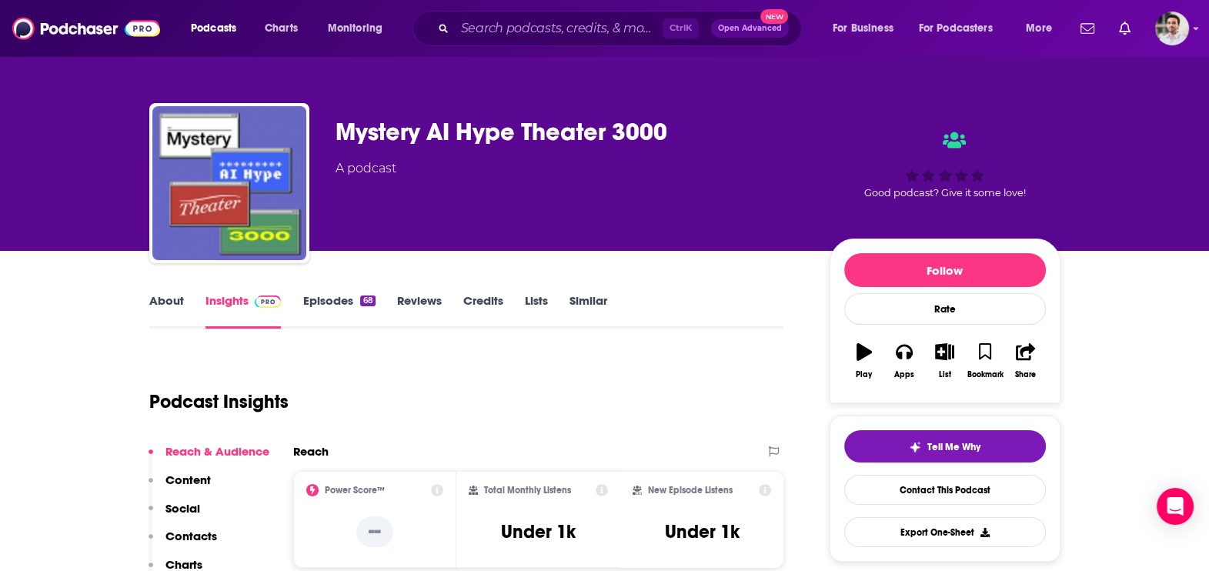
click at [211, 540] on p "Contacts" at bounding box center [191, 536] width 52 height 15
click at [171, 305] on link "About" at bounding box center [166, 310] width 35 height 35
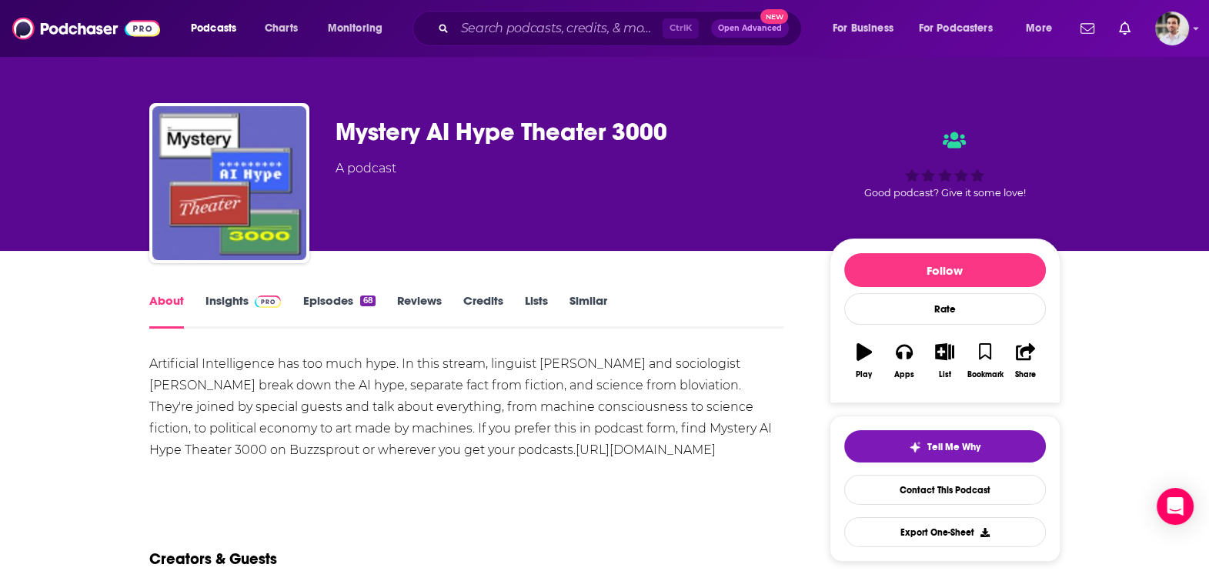
click at [223, 314] on link "Insights" at bounding box center [243, 310] width 76 height 35
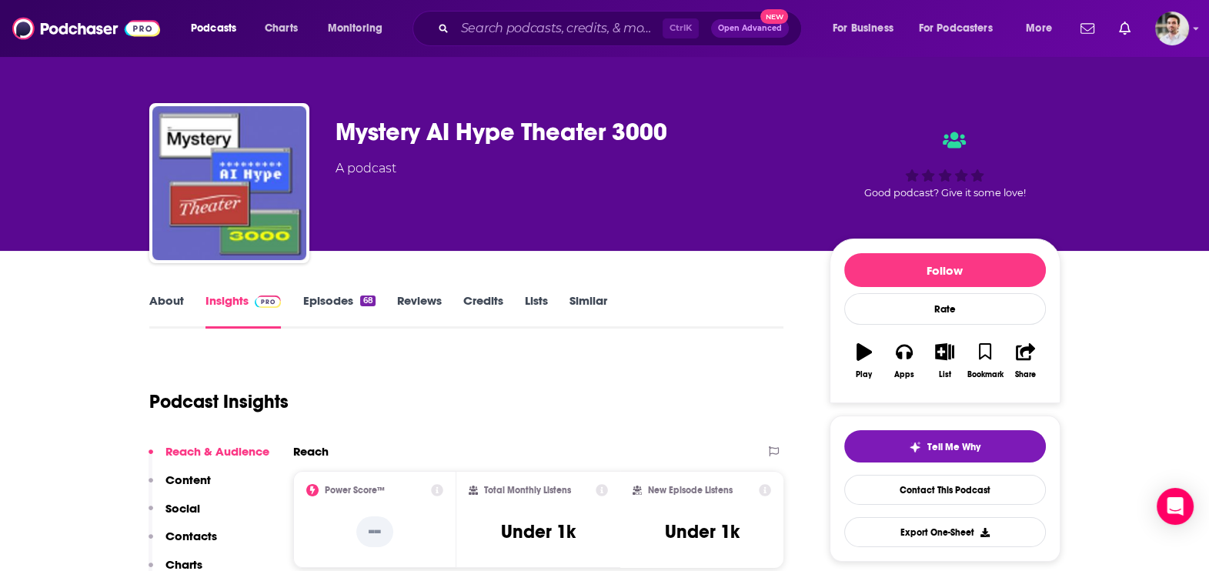
click at [329, 299] on link "Episodes 68" at bounding box center [338, 310] width 72 height 35
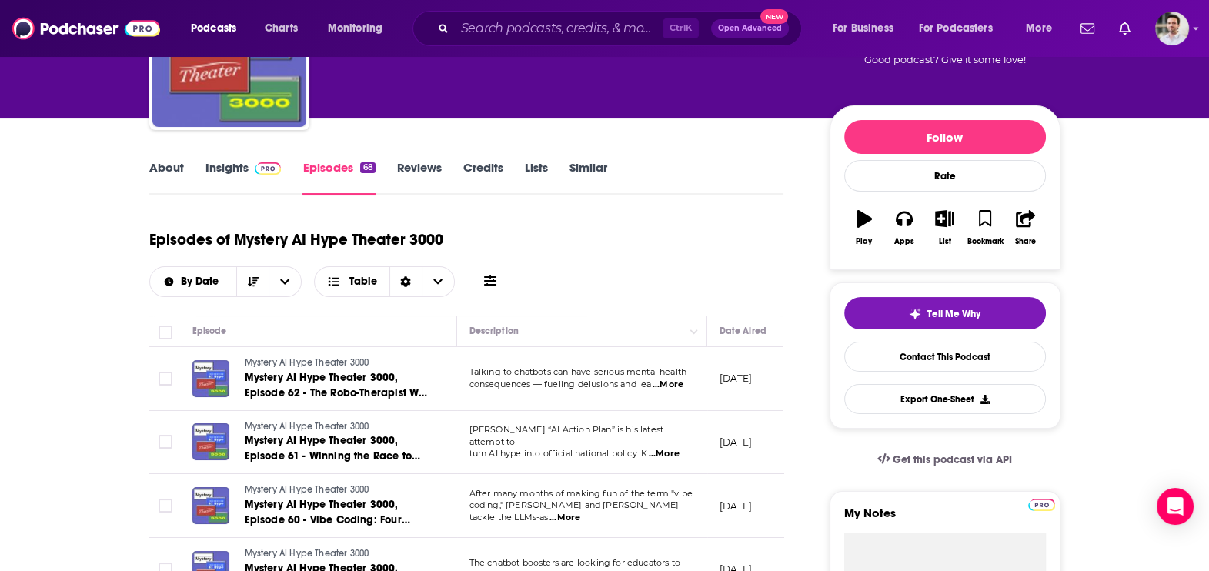
scroll to position [500, 0]
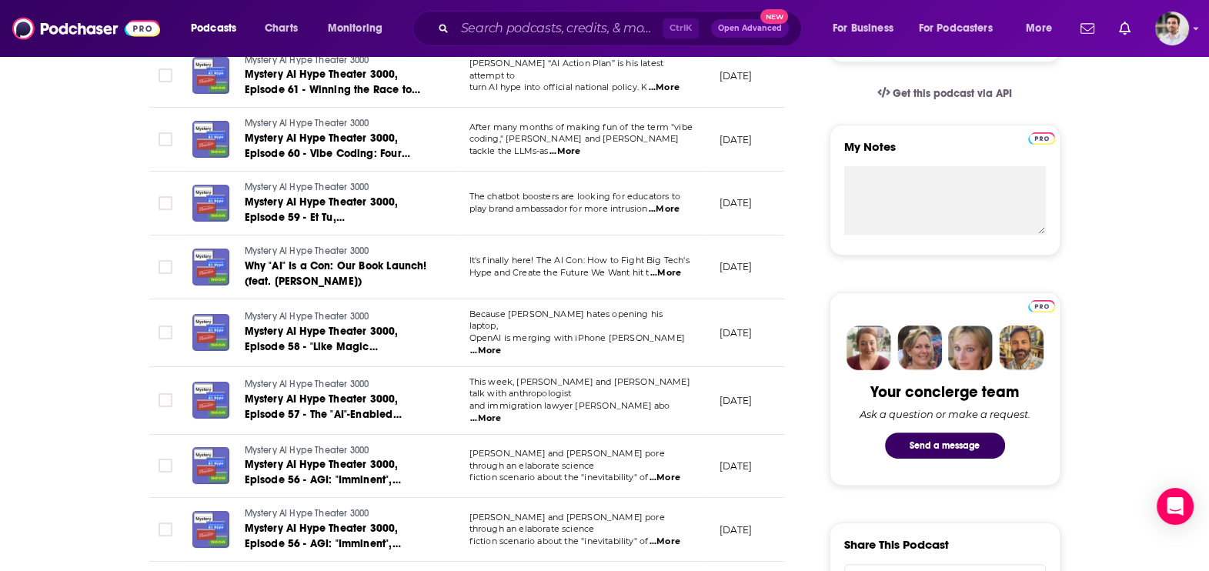
click at [677, 82] on span "...More" at bounding box center [664, 88] width 31 height 12
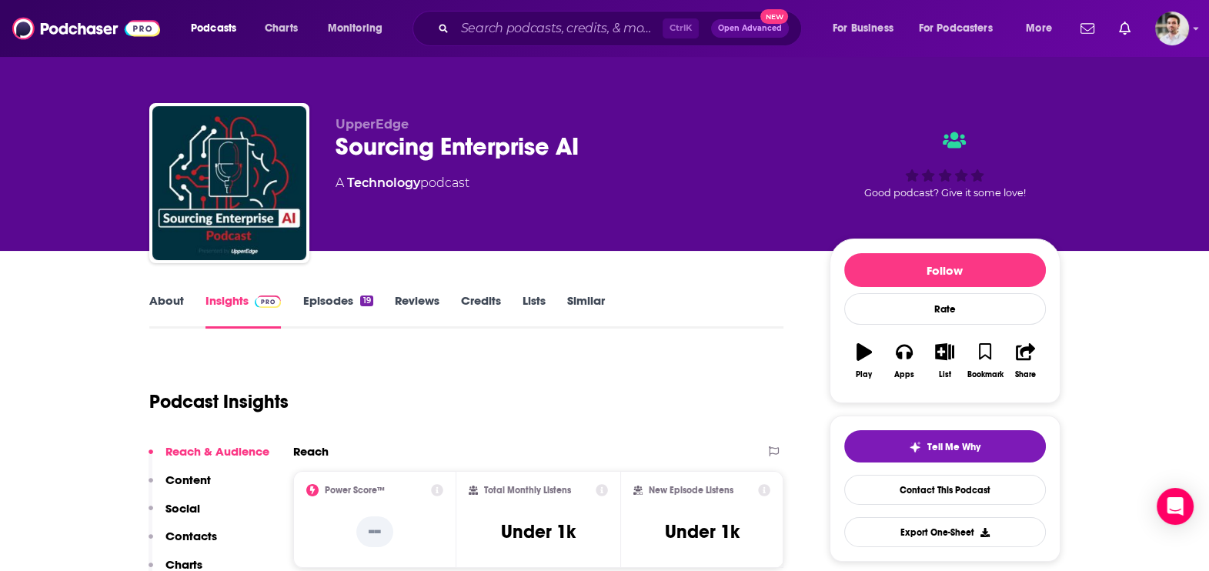
click at [177, 305] on link "About" at bounding box center [166, 310] width 35 height 35
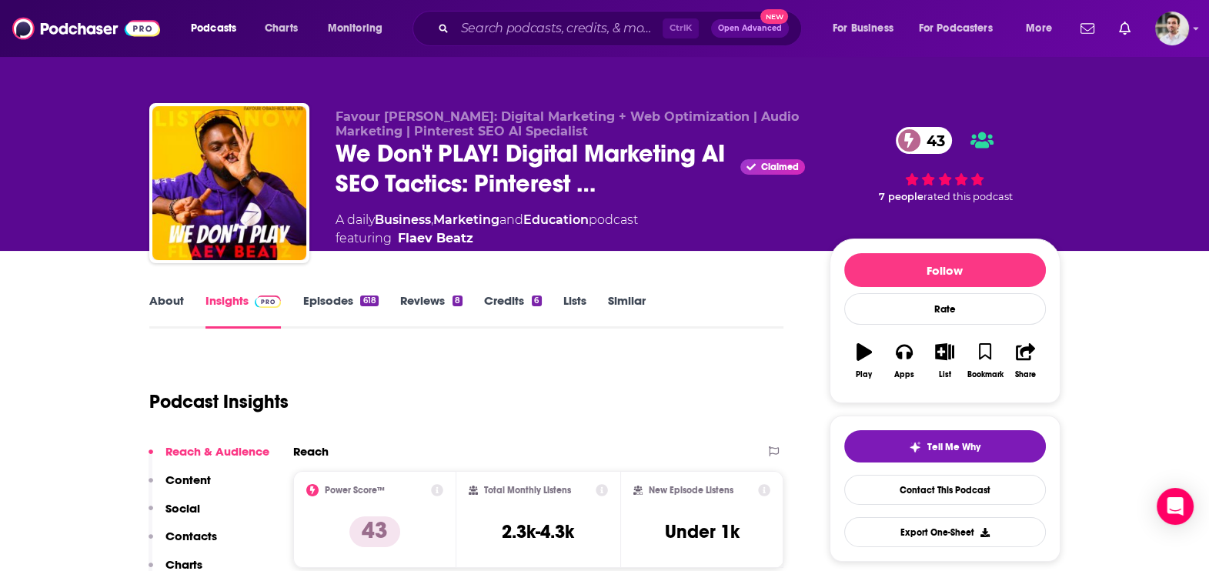
click at [158, 316] on link "About" at bounding box center [166, 310] width 35 height 35
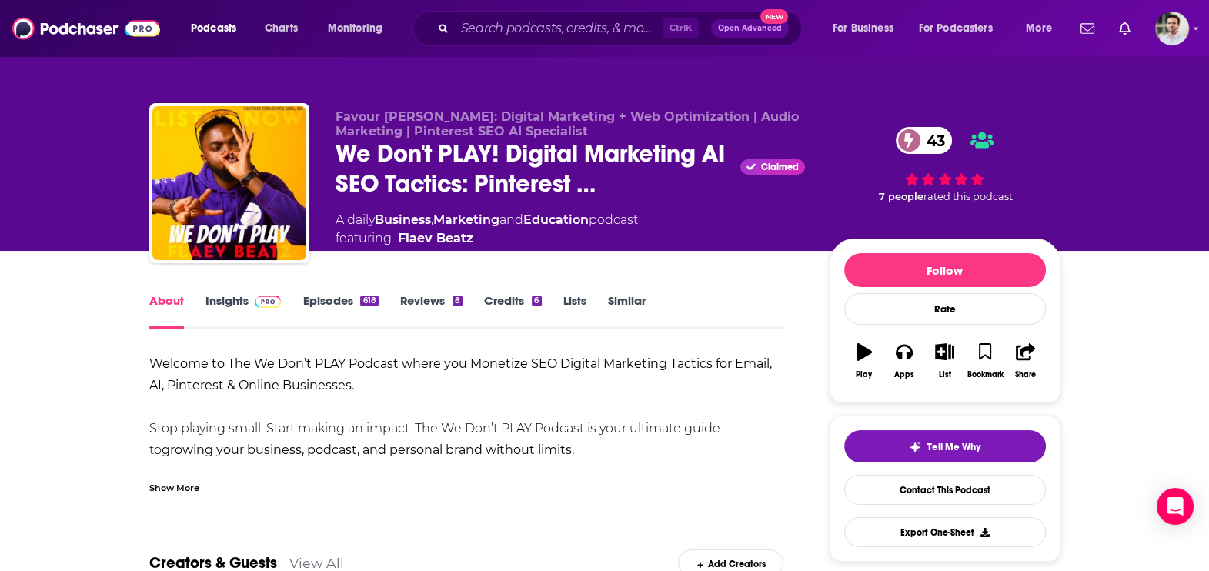
click at [185, 483] on div "Show More" at bounding box center [174, 486] width 50 height 15
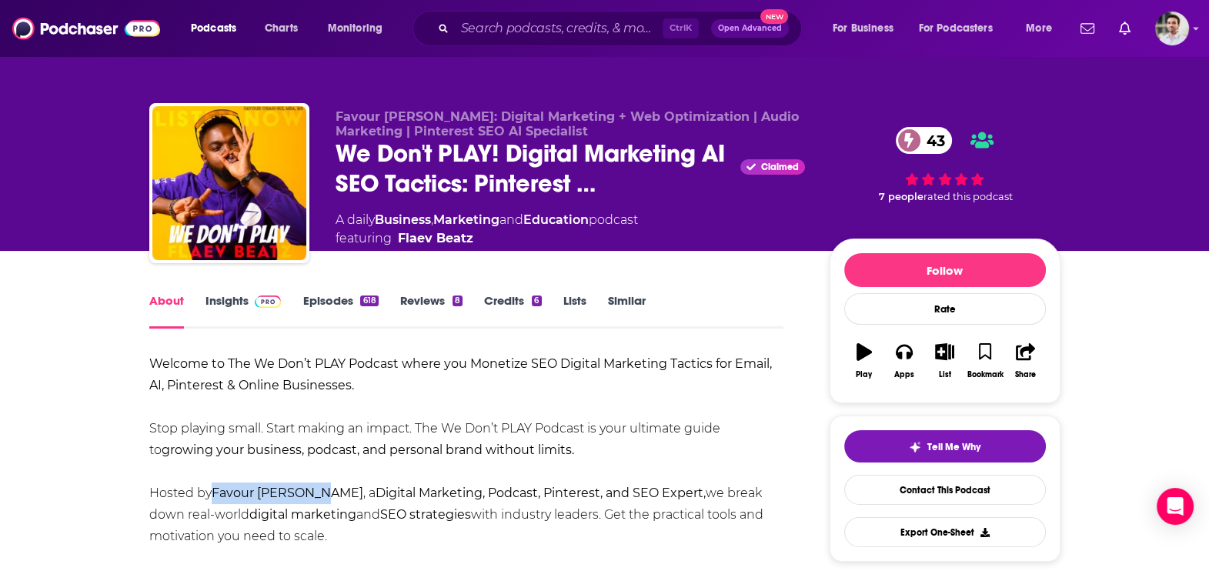
drag, startPoint x: 216, startPoint y: 492, endPoint x: 315, endPoint y: 504, distance: 100.0
drag, startPoint x: 214, startPoint y: 493, endPoint x: 316, endPoint y: 497, distance: 101.7
click at [316, 497] on strong "Favour Obasi-ike" at bounding box center [288, 493] width 152 height 15
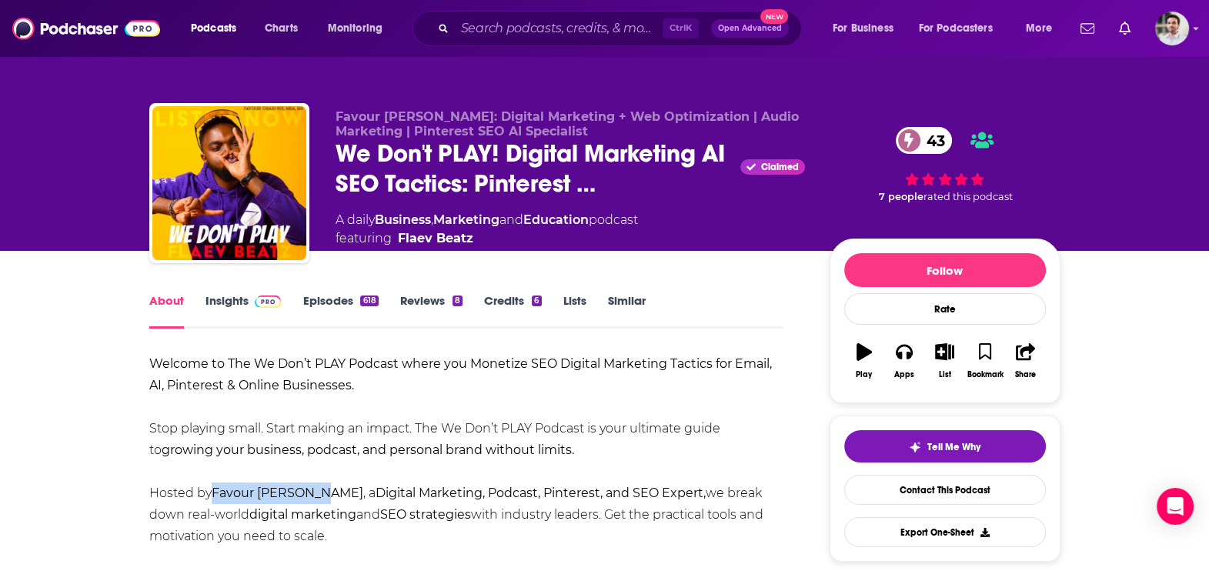
copy strong "Favour Obasi-ike"
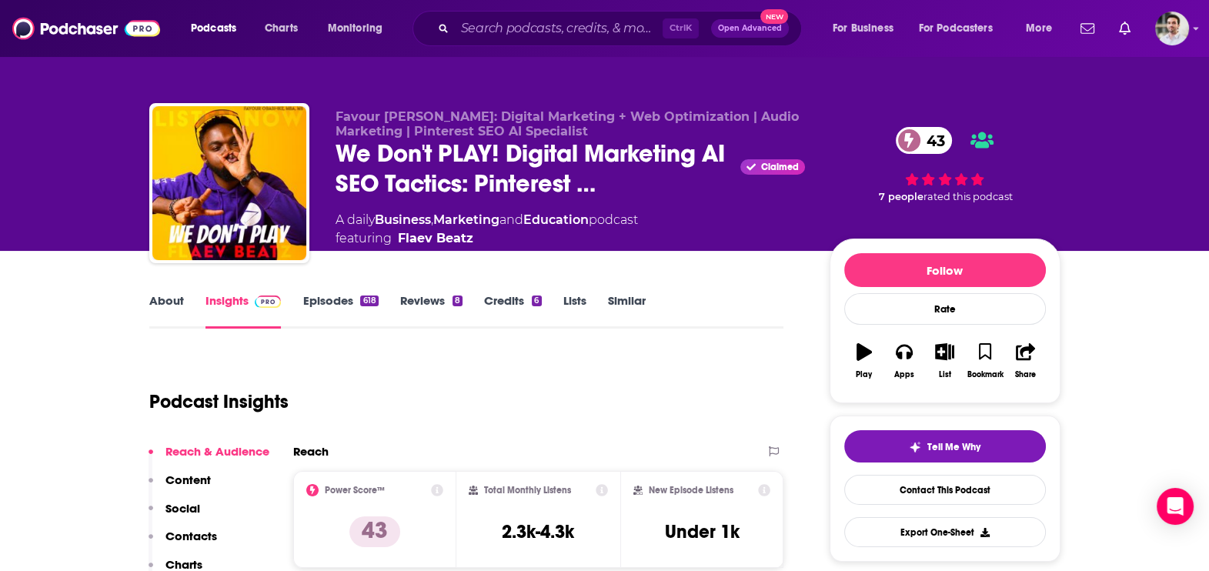
click at [198, 537] on p "Contacts" at bounding box center [191, 536] width 52 height 15
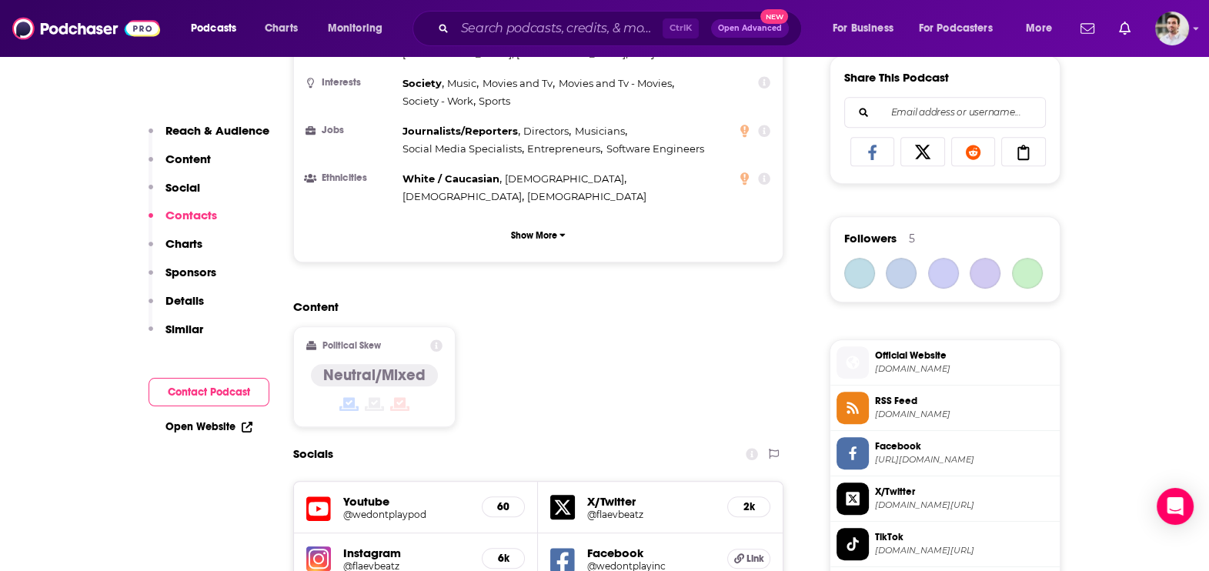
scroll to position [1385, 0]
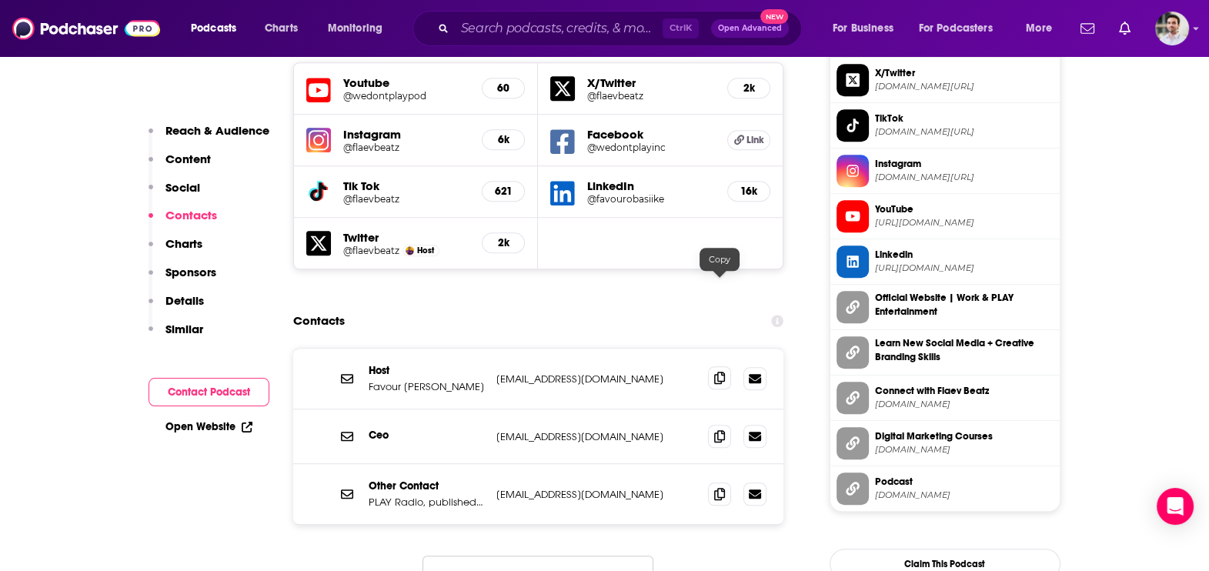
click at [714, 372] on icon at bounding box center [719, 378] width 11 height 12
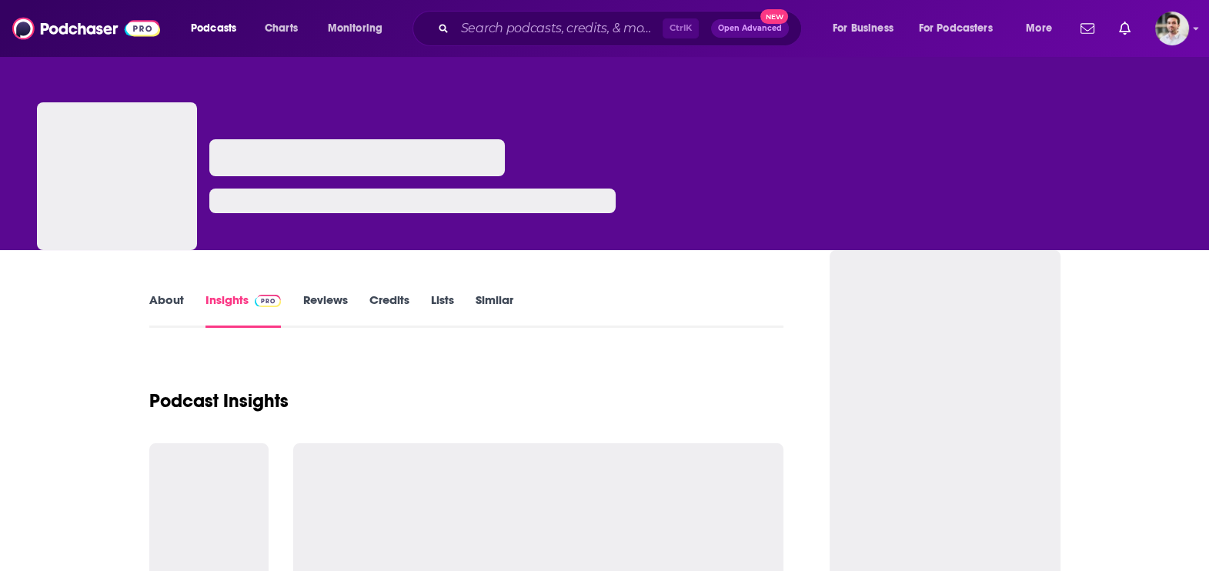
click at [172, 297] on link "About" at bounding box center [166, 309] width 35 height 35
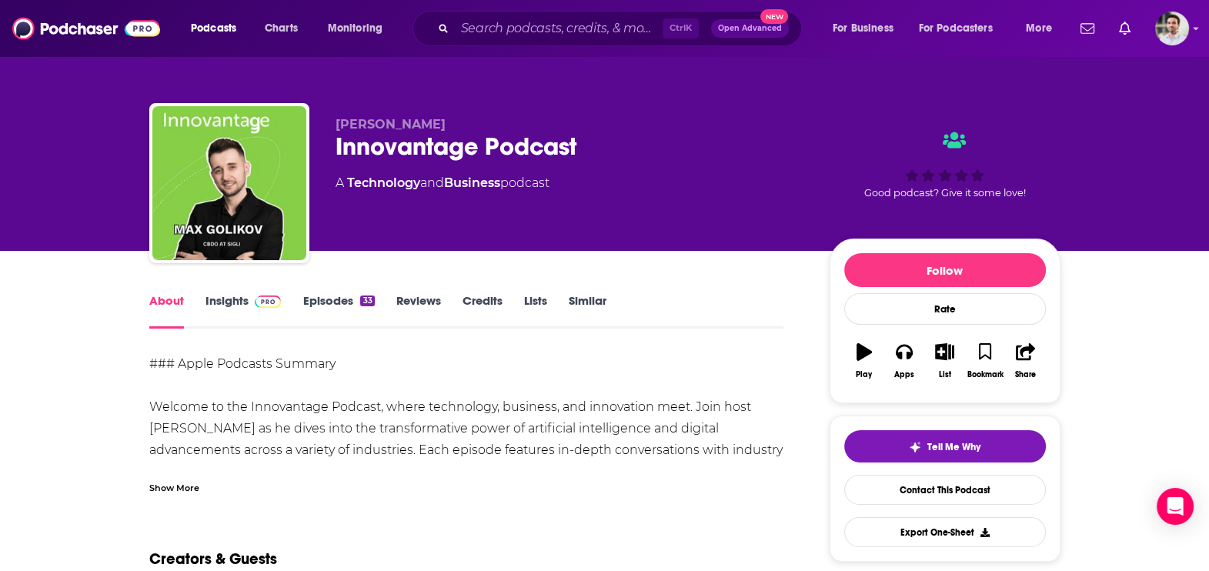
click at [233, 299] on link "Insights" at bounding box center [243, 310] width 76 height 35
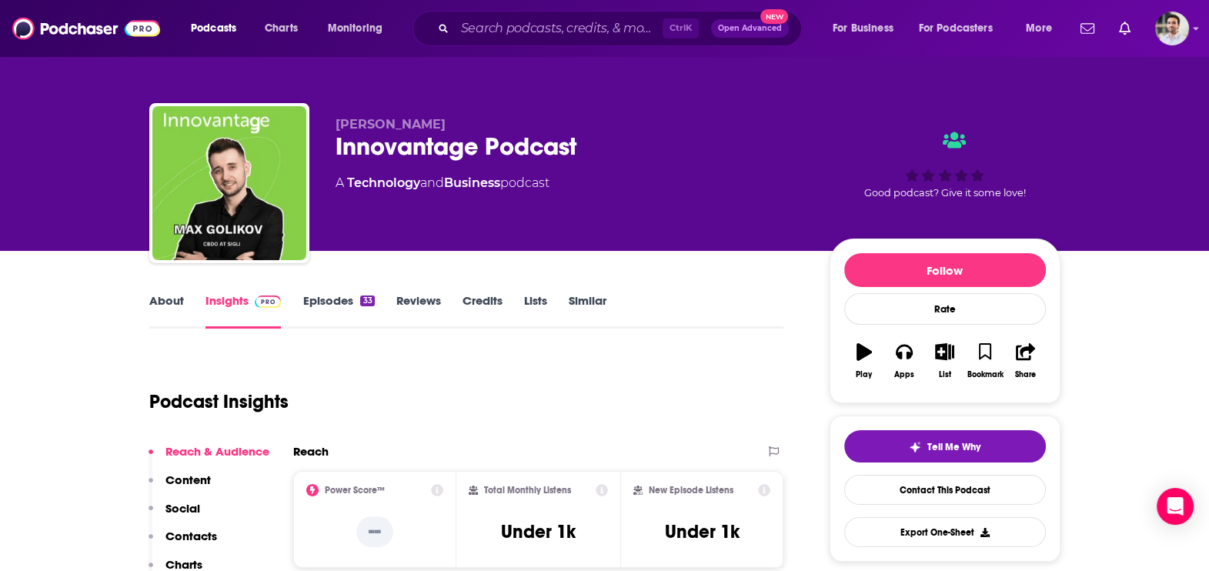
click at [179, 546] on button "Contacts" at bounding box center [183, 543] width 68 height 28
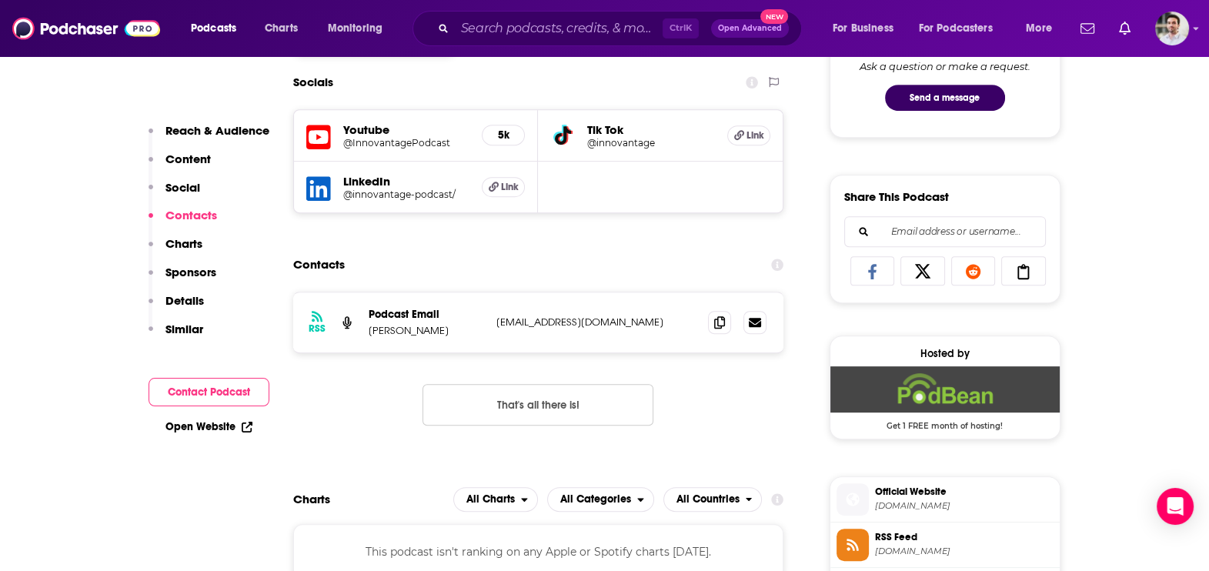
scroll to position [881, 0]
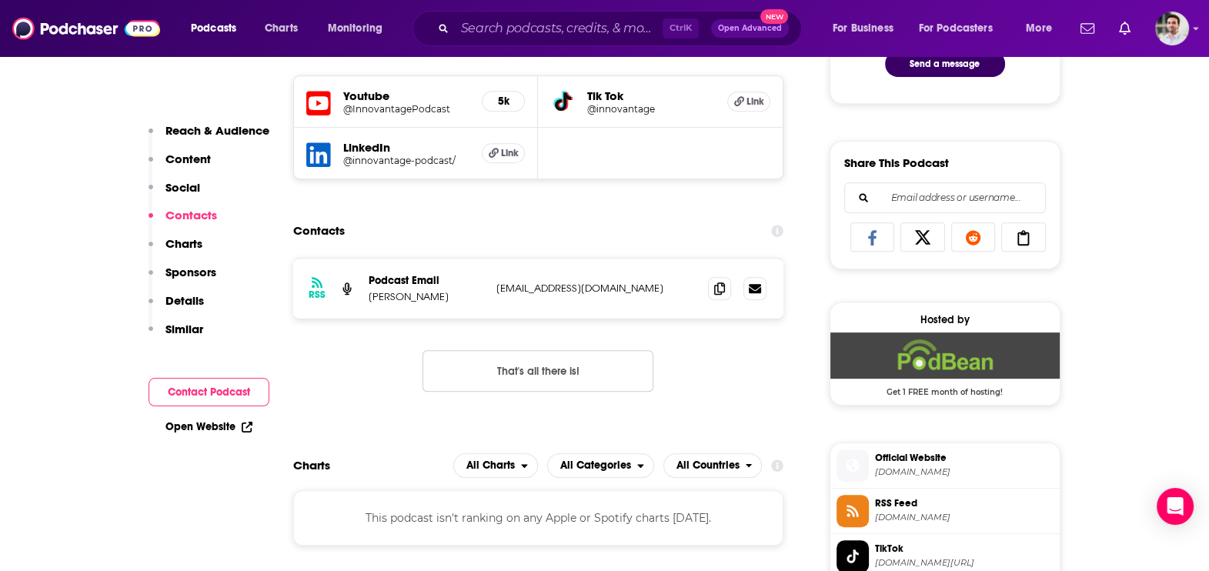
click at [707, 284] on div "RSS Podcast Email [PERSON_NAME] [EMAIL_ADDRESS][DOMAIN_NAME] [EMAIL_ADDRESS][DO…" at bounding box center [538, 289] width 491 height 60
click at [727, 285] on span at bounding box center [719, 287] width 23 height 23
click at [725, 55] on div "Podcasts Charts Monitoring Ctrl K Open Advanced New For Business For Podcasters…" at bounding box center [604, 28] width 1209 height 57
